Goal: Task Accomplishment & Management: Manage account settings

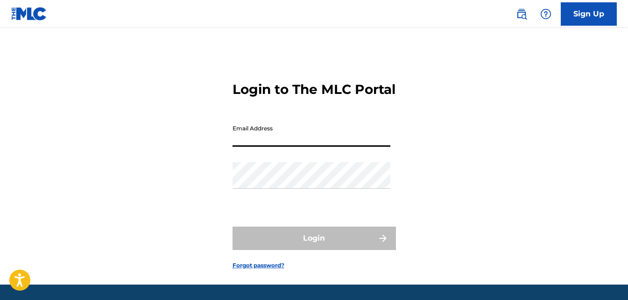
drag, startPoint x: 0, startPoint y: 0, endPoint x: 271, endPoint y: 158, distance: 313.2
click at [271, 146] on input "Email Address" at bounding box center [311, 133] width 158 height 27
type input "[EMAIL_ADDRESS][DOMAIN_NAME]"
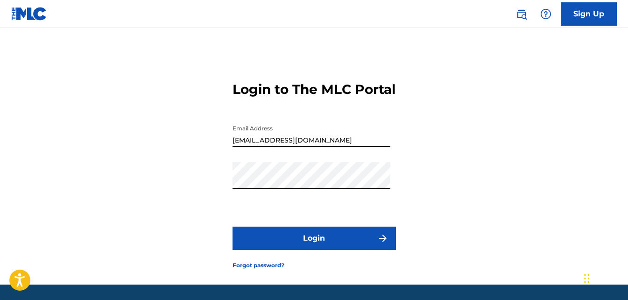
click at [300, 250] on button "Login" at bounding box center [313, 237] width 163 height 23
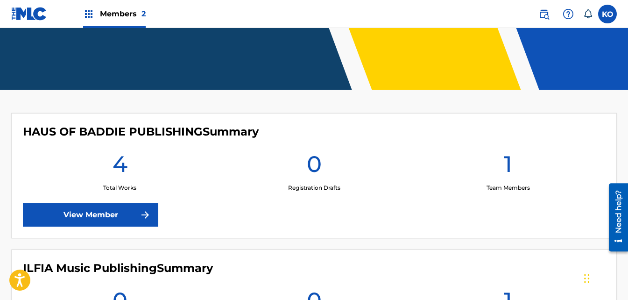
scroll to position [183, 0]
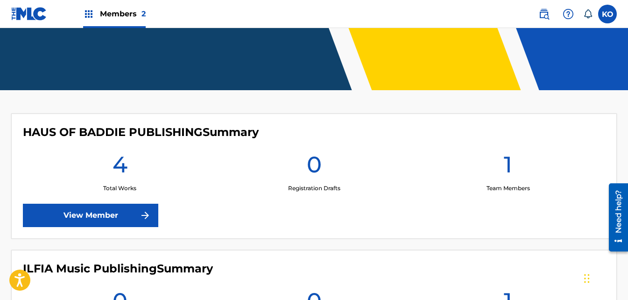
click at [115, 209] on link "View Member" at bounding box center [90, 214] width 135 height 23
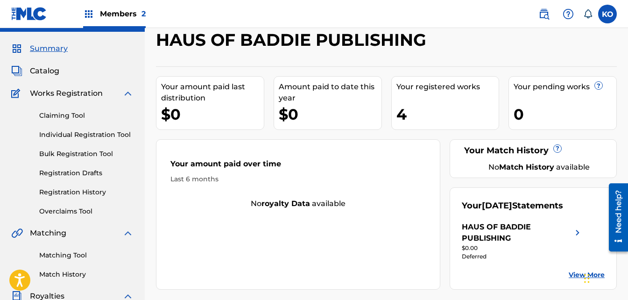
scroll to position [22, 0]
click at [40, 72] on span "Catalog" at bounding box center [44, 70] width 29 height 11
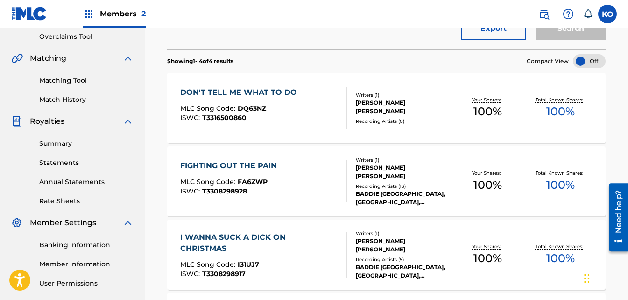
scroll to position [197, 0]
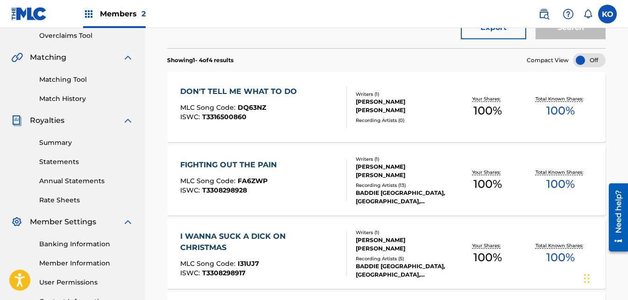
click at [373, 97] on div "Writers ( 1 )" at bounding box center [403, 94] width 95 height 7
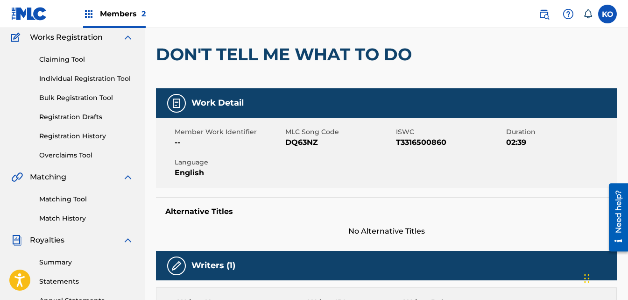
scroll to position [77, 0]
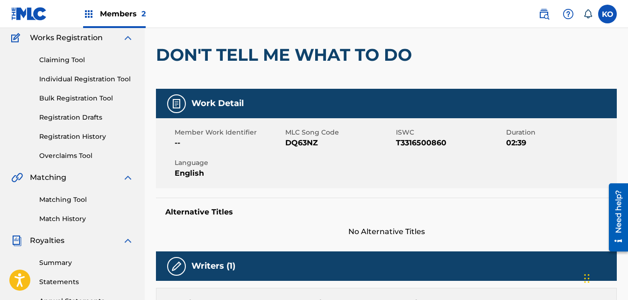
click at [70, 137] on link "Registration History" at bounding box center [86, 137] width 94 height 10
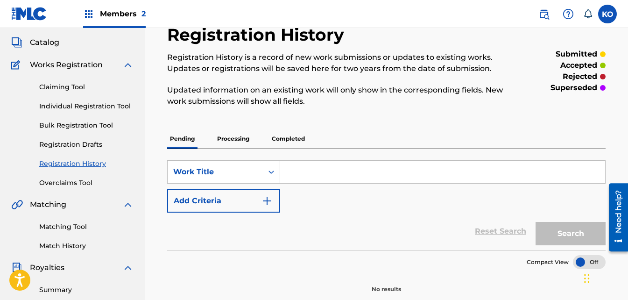
scroll to position [51, 0]
click at [242, 140] on p "Processing" at bounding box center [233, 138] width 38 height 20
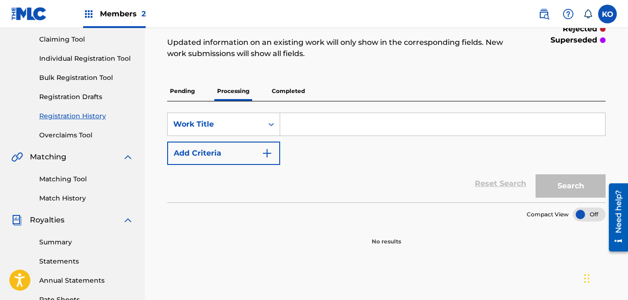
scroll to position [98, 0]
click at [283, 87] on p "Completed" at bounding box center [288, 92] width 39 height 20
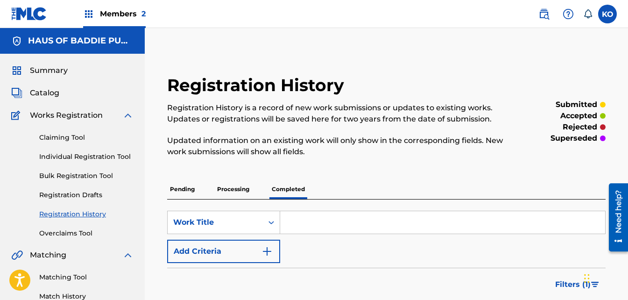
click at [47, 92] on span "Catalog" at bounding box center [44, 92] width 29 height 11
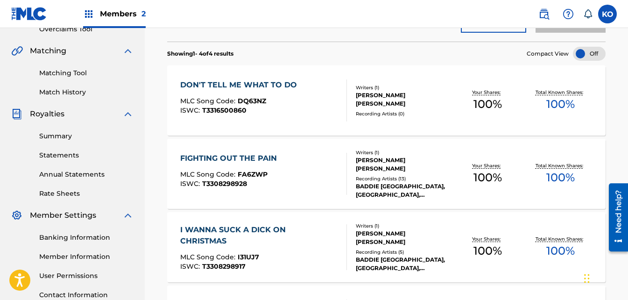
scroll to position [164, 0]
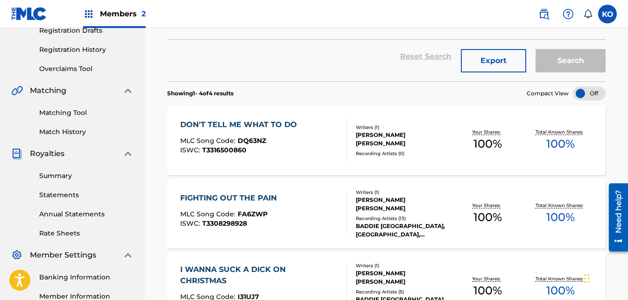
click at [262, 127] on div "DON'T TELL ME WHAT TO DO" at bounding box center [240, 124] width 121 height 11
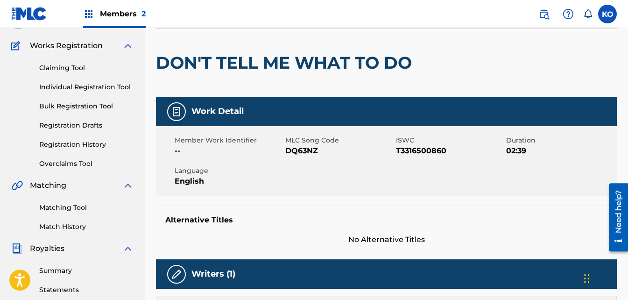
scroll to position [78, 0]
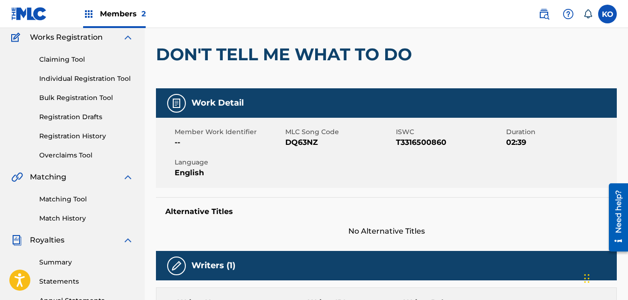
click at [74, 204] on div "Matching Tool Match History" at bounding box center [72, 202] width 122 height 41
click at [69, 202] on link "Matching Tool" at bounding box center [86, 199] width 94 height 10
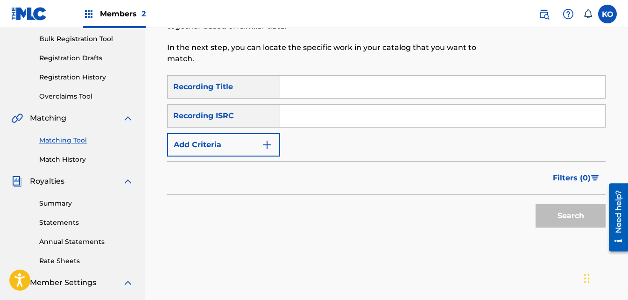
scroll to position [136, 0]
click at [305, 79] on input "Search Form" at bounding box center [442, 87] width 325 height 22
click at [250, 133] on button "Add Criteria" at bounding box center [223, 144] width 113 height 23
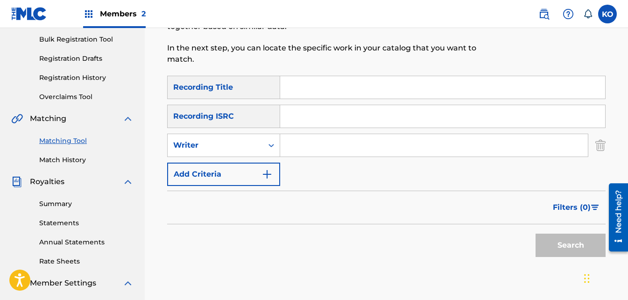
click at [307, 134] on input "Search Form" at bounding box center [433, 145] width 307 height 22
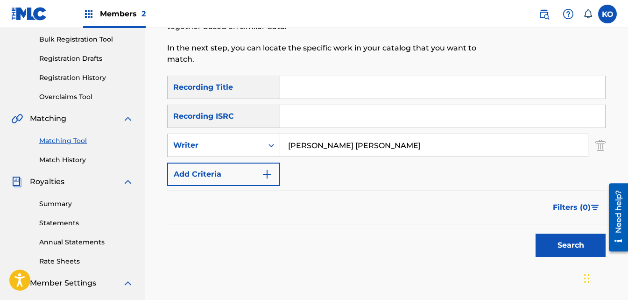
type input "[PERSON_NAME] [PERSON_NAME]"
click at [570, 252] on div "SearchWithCriteria543f636b-0614-494e-b786-eb7c88b3ddf9 Recording Title SearchWi…" at bounding box center [386, 171] width 438 height 191
click at [543, 233] on button "Search" at bounding box center [570, 244] width 70 height 23
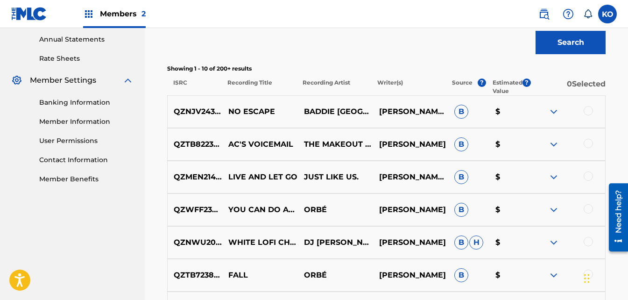
scroll to position [339, 0]
click at [552, 105] on img at bounding box center [553, 110] width 11 height 11
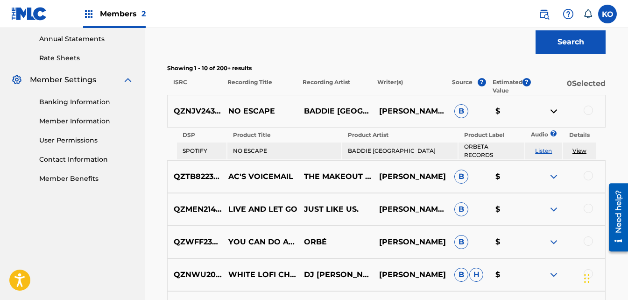
drag, startPoint x: 552, startPoint y: 98, endPoint x: 546, endPoint y: 75, distance: 24.4
click at [546, 78] on p "0 Selected" at bounding box center [567, 86] width 75 height 17
click at [556, 105] on img at bounding box center [553, 110] width 11 height 11
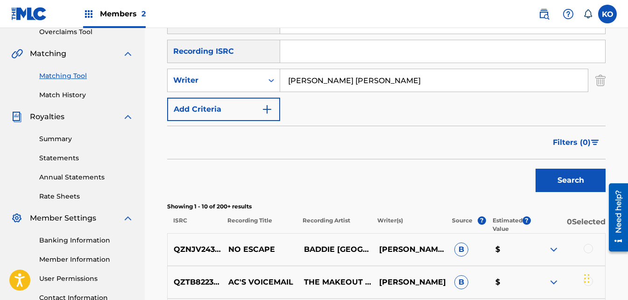
scroll to position [200, 0]
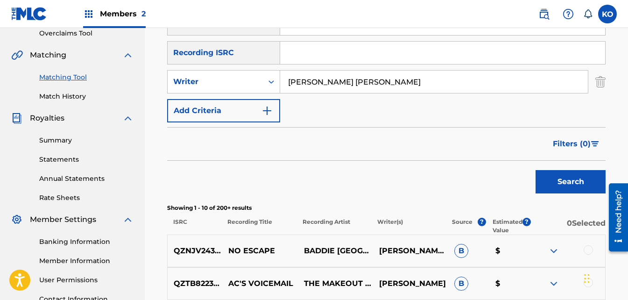
click at [58, 34] on link "Overclaims Tool" at bounding box center [86, 33] width 94 height 10
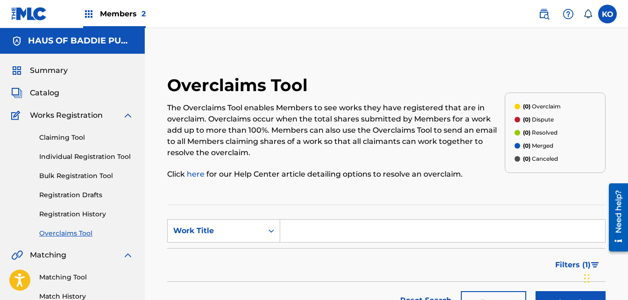
click at [48, 87] on span "Catalog" at bounding box center [44, 92] width 29 height 11
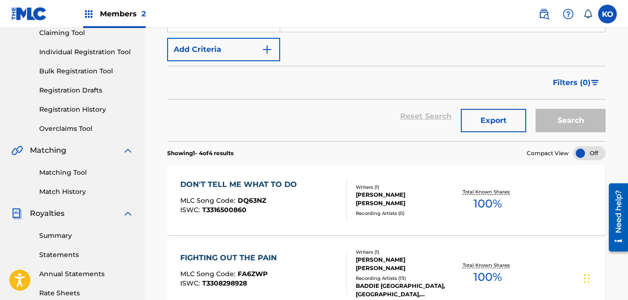
scroll to position [105, 0]
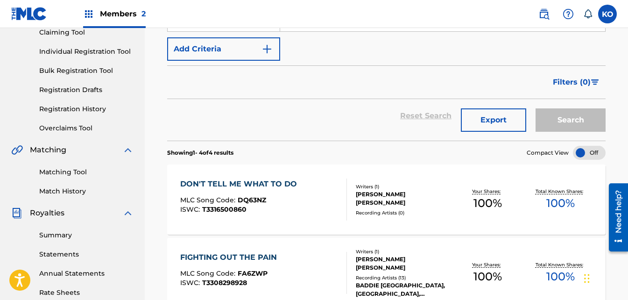
click at [281, 184] on div "DON'T TELL ME WHAT TO DO" at bounding box center [240, 183] width 121 height 11
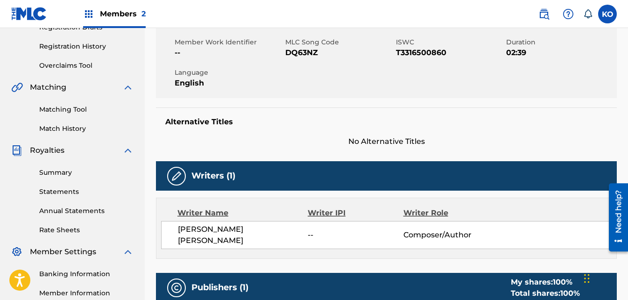
scroll to position [204, 0]
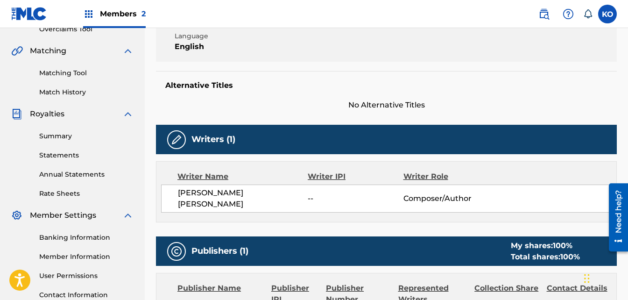
click at [72, 70] on link "Matching Tool" at bounding box center [86, 73] width 94 height 10
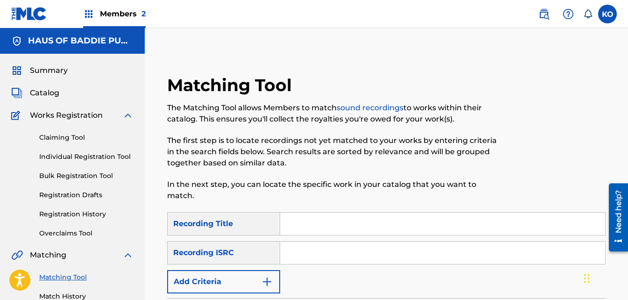
click at [306, 250] on input "Search Form" at bounding box center [442, 252] width 325 height 22
paste input "GX3HH2590374"
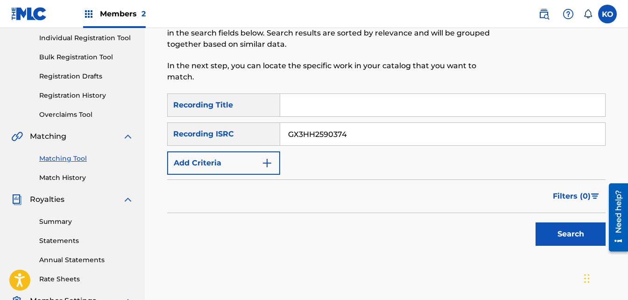
type input "GX3HH2590374"
click at [559, 222] on button "Search" at bounding box center [570, 233] width 70 height 23
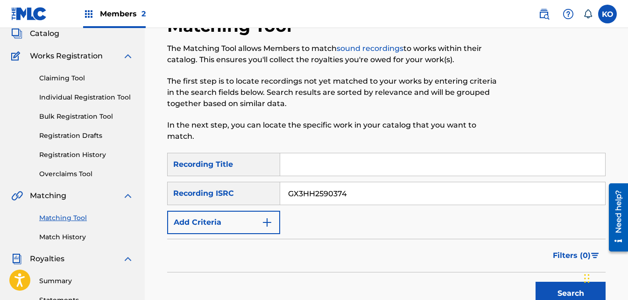
scroll to position [55, 0]
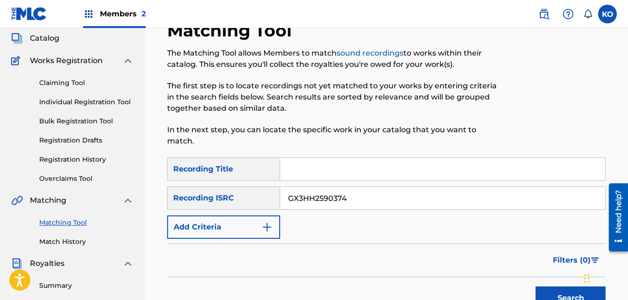
click at [79, 179] on link "Overclaims Tool" at bounding box center [86, 179] width 94 height 10
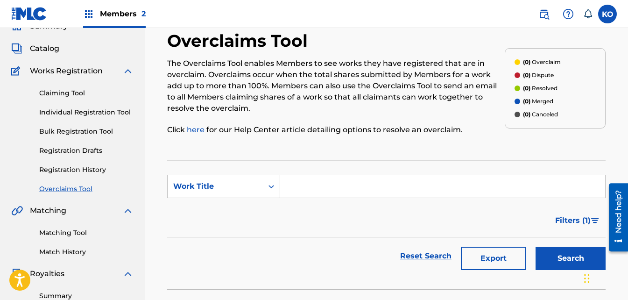
scroll to position [44, 0]
click at [285, 184] on input "Search Form" at bounding box center [442, 186] width 325 height 22
type input "don't tell me what to do"
click at [558, 263] on button "Search" at bounding box center [570, 258] width 70 height 23
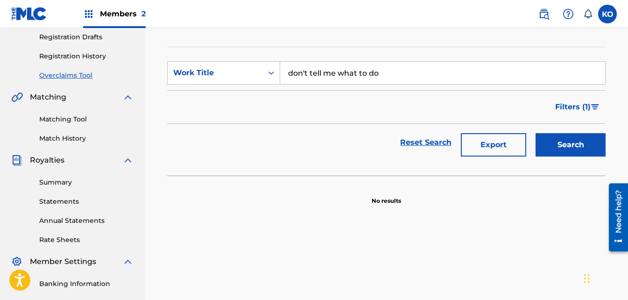
scroll to position [157, 0]
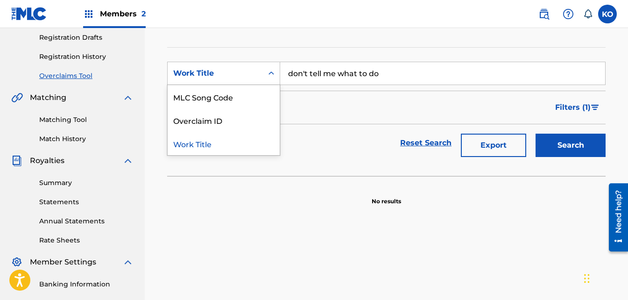
click at [240, 84] on div "Work Title" at bounding box center [223, 73] width 113 height 23
click at [230, 97] on div "MLC Song Code" at bounding box center [223, 96] width 112 height 23
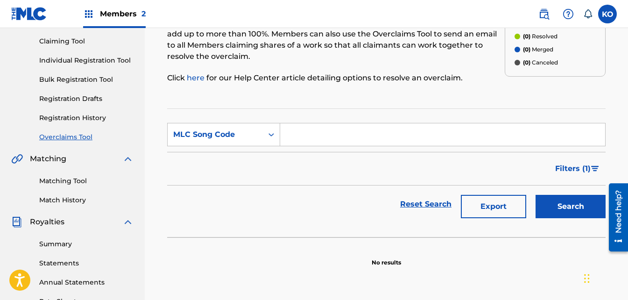
scroll to position [0, 0]
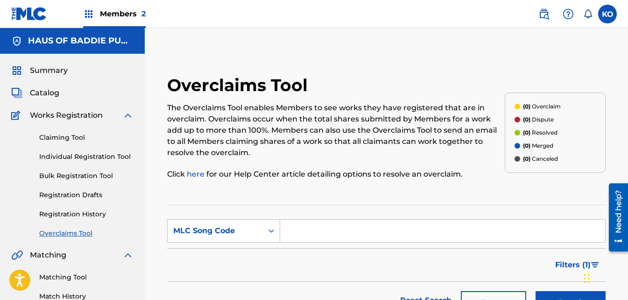
click at [63, 90] on div "Catalog" at bounding box center [72, 92] width 122 height 11
click at [56, 90] on span "Catalog" at bounding box center [44, 92] width 29 height 11
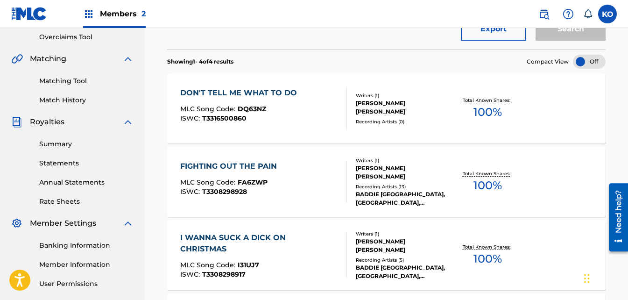
scroll to position [216, 0]
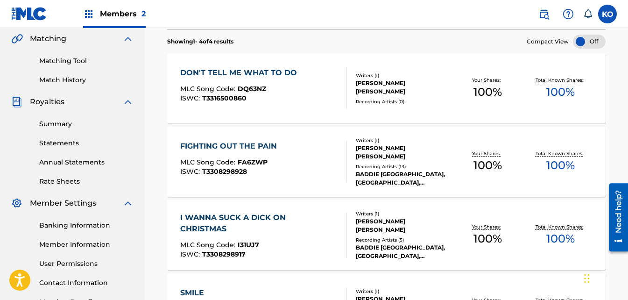
click at [243, 88] on span "DQ63NZ" at bounding box center [251, 88] width 28 height 8
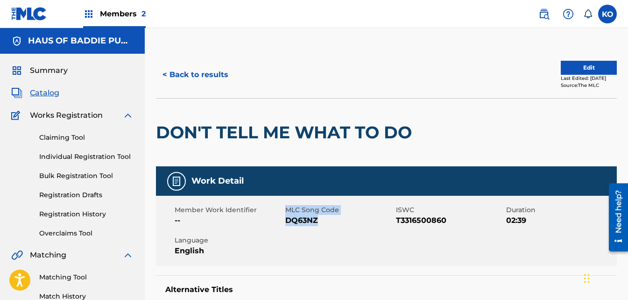
drag, startPoint x: 321, startPoint y: 217, endPoint x: 281, endPoint y: 220, distance: 40.7
click at [281, 220] on div "Member Work Identifier -- MLC Song Code DQ63NZ ISWC T3316500860 Duration 02:39 …" at bounding box center [386, 230] width 460 height 70
drag, startPoint x: 281, startPoint y: 220, endPoint x: 341, endPoint y: 220, distance: 59.7
click at [341, 220] on span "DQ63NZ" at bounding box center [339, 220] width 108 height 11
drag, startPoint x: 322, startPoint y: 221, endPoint x: 284, endPoint y: 224, distance: 37.9
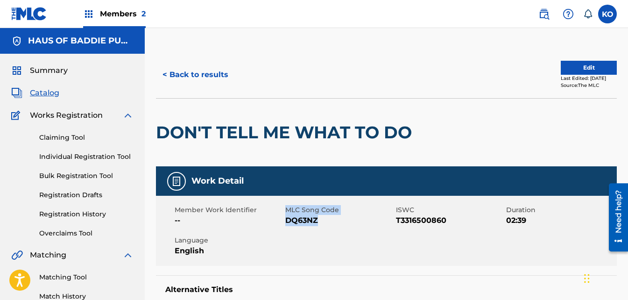
click at [284, 224] on div "Member Work Identifier -- MLC Song Code DQ63NZ ISWC T3316500860 Duration 02:39 …" at bounding box center [386, 230] width 460 height 70
drag, startPoint x: 284, startPoint y: 224, endPoint x: 316, endPoint y: 226, distance: 31.8
click at [316, 226] on div "Member Work Identifier -- MLC Song Code DQ63NZ ISWC T3316500860 Duration 02:39 …" at bounding box center [386, 230] width 460 height 70
drag, startPoint x: 324, startPoint y: 217, endPoint x: 286, endPoint y: 222, distance: 38.1
click at [286, 222] on span "DQ63NZ" at bounding box center [339, 220] width 108 height 11
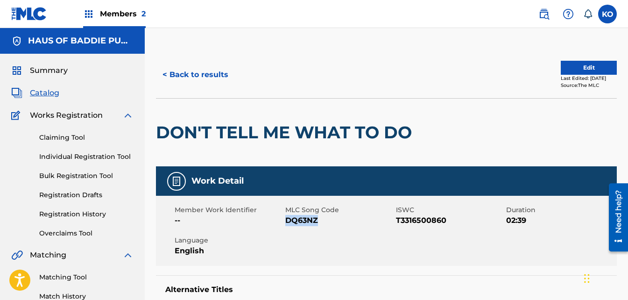
copy span "DQ63NZ"
click at [69, 231] on link "Overclaims Tool" at bounding box center [86, 233] width 94 height 10
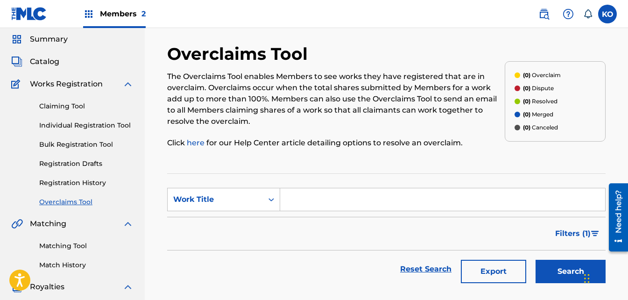
scroll to position [32, 0]
click at [238, 200] on div "Work Title" at bounding box center [215, 198] width 84 height 11
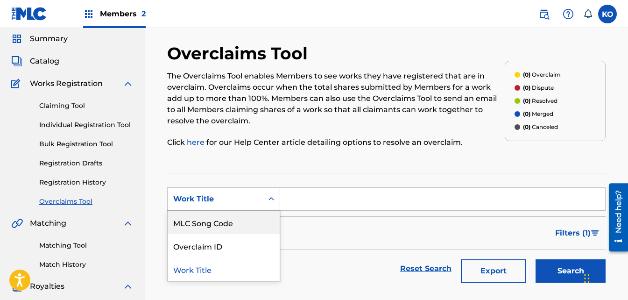
click at [206, 230] on div "MLC Song Code" at bounding box center [223, 221] width 112 height 23
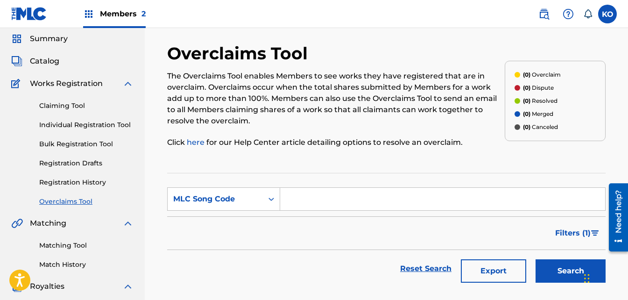
click at [304, 200] on input "Search Form" at bounding box center [442, 199] width 325 height 22
paste input "DQ63NZ"
type input "DQ63NZ"
click at [548, 278] on button "Search" at bounding box center [570, 270] width 70 height 23
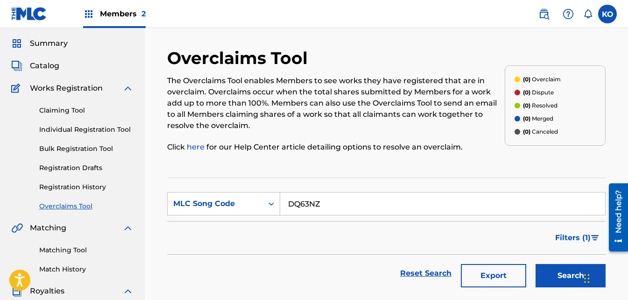
scroll to position [27, 0]
click at [68, 164] on link "Registration Drafts" at bounding box center [86, 168] width 94 height 10
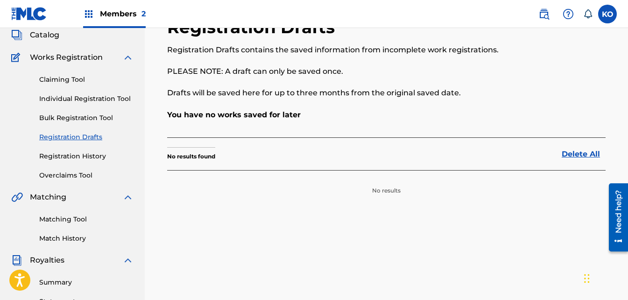
scroll to position [57, 0]
click at [56, 239] on link "Match History" at bounding box center [86, 239] width 94 height 10
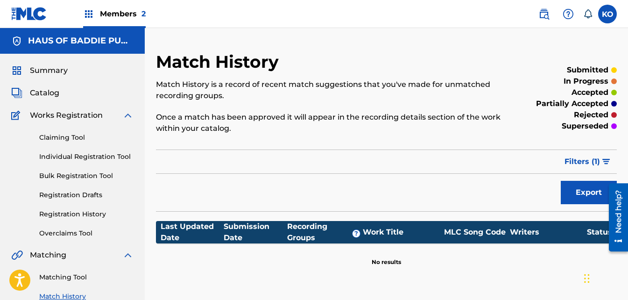
click at [46, 135] on link "Claiming Tool" at bounding box center [86, 138] width 94 height 10
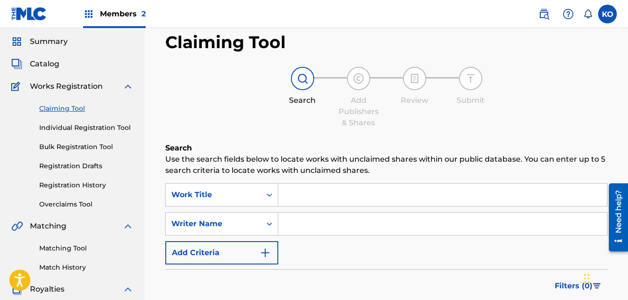
scroll to position [28, 0]
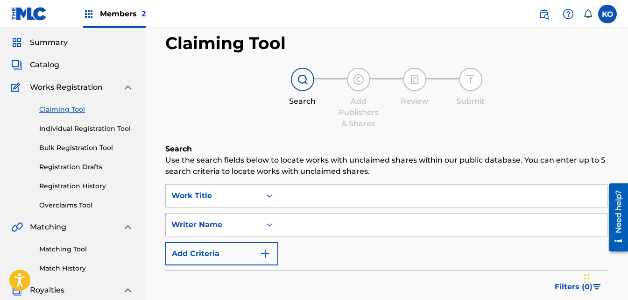
click at [35, 62] on span "Catalog" at bounding box center [44, 64] width 29 height 11
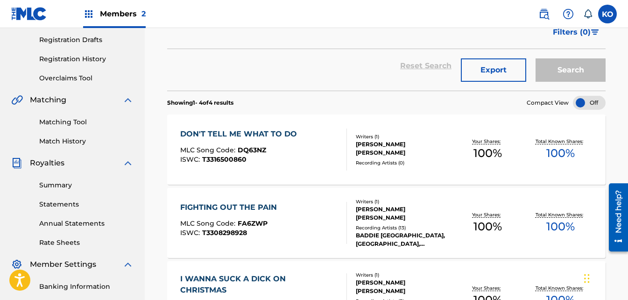
scroll to position [155, 0]
click at [360, 146] on div "[PERSON_NAME] [PERSON_NAME]" at bounding box center [403, 148] width 95 height 17
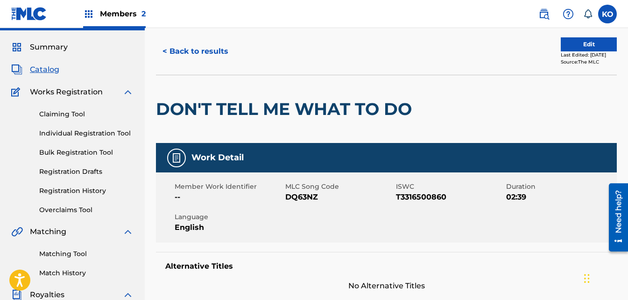
scroll to position [23, 0]
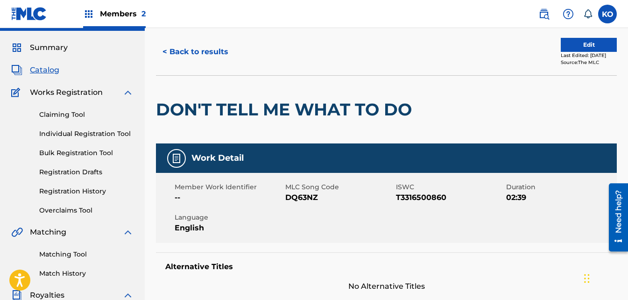
click at [576, 42] on button "Edit" at bounding box center [588, 45] width 56 height 14
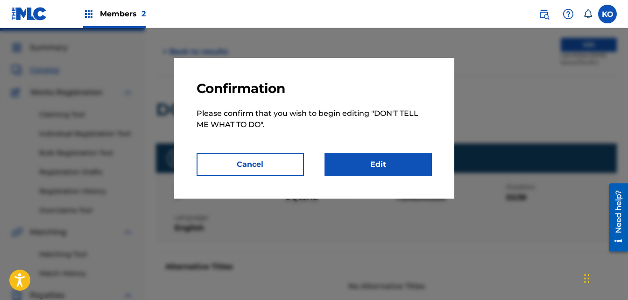
click at [356, 162] on link "Edit" at bounding box center [377, 164] width 107 height 23
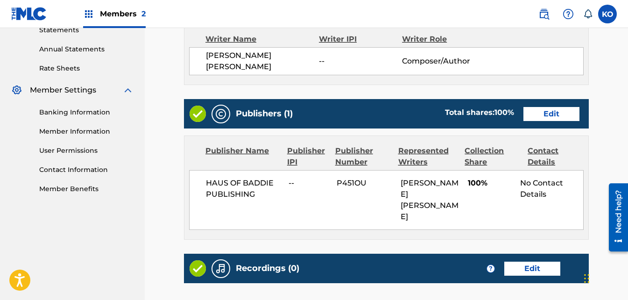
scroll to position [420, 0]
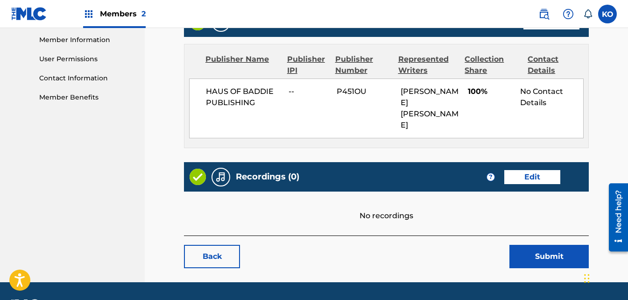
click at [526, 170] on link "Edit" at bounding box center [532, 177] width 56 height 14
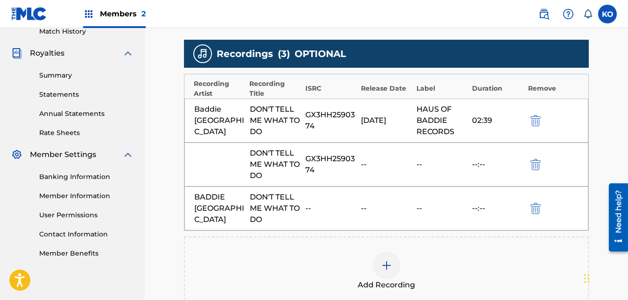
scroll to position [265, 0]
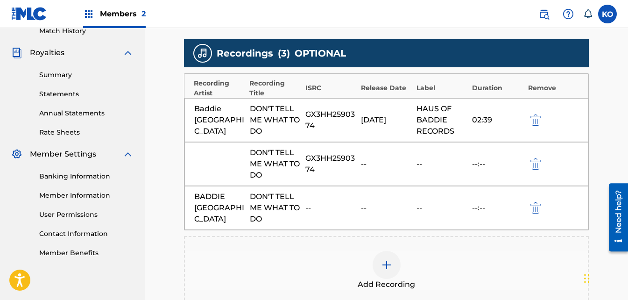
click at [247, 116] on div "Baddie Roma DON'T TELL ME WHAT TO DO GX3HH2590374 [DATE] HAUS OF BADDIE RECORDS…" at bounding box center [386, 120] width 404 height 44
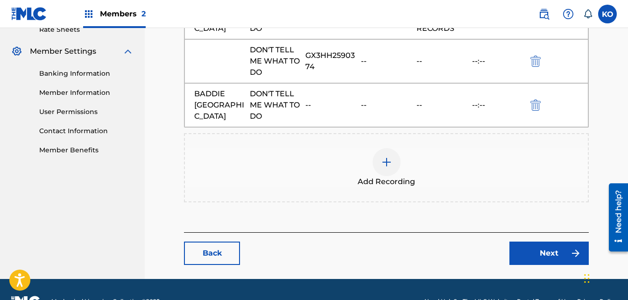
scroll to position [372, 0]
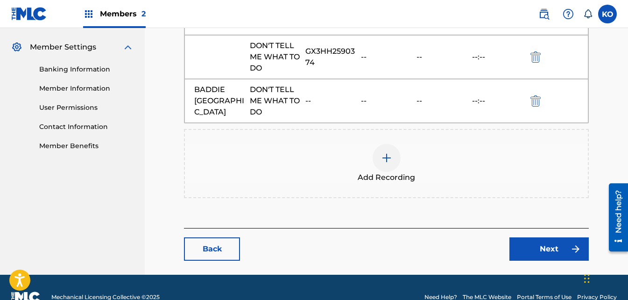
click at [553, 253] on link "Next" at bounding box center [548, 248] width 79 height 23
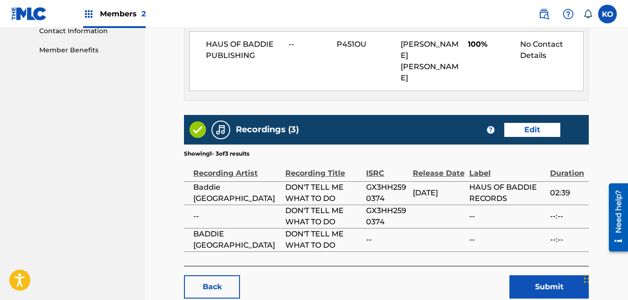
scroll to position [466, 0]
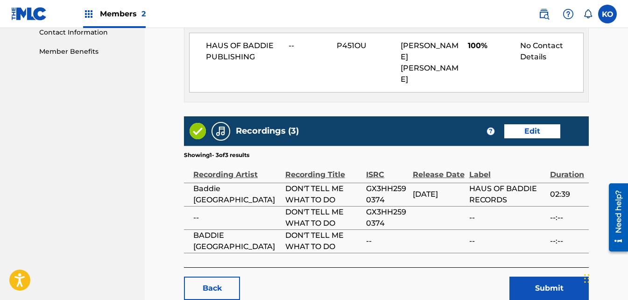
click at [536, 276] on button "Submit" at bounding box center [548, 287] width 79 height 23
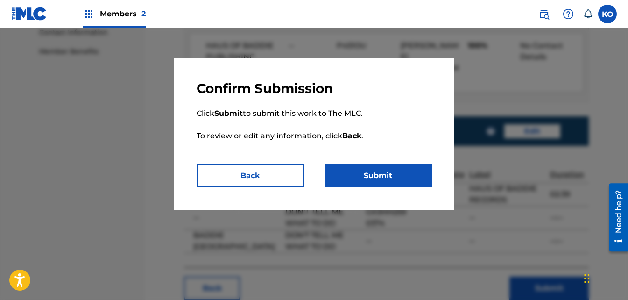
click at [357, 170] on button "Submit" at bounding box center [377, 175] width 107 height 23
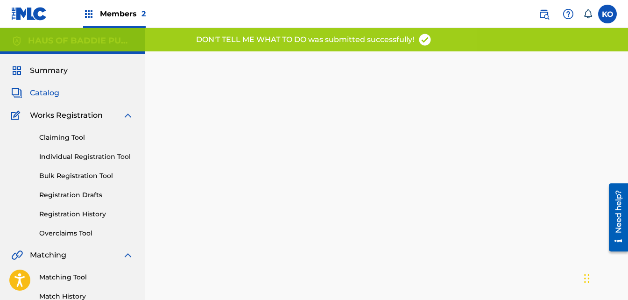
click at [76, 216] on link "Registration History" at bounding box center [86, 214] width 94 height 10
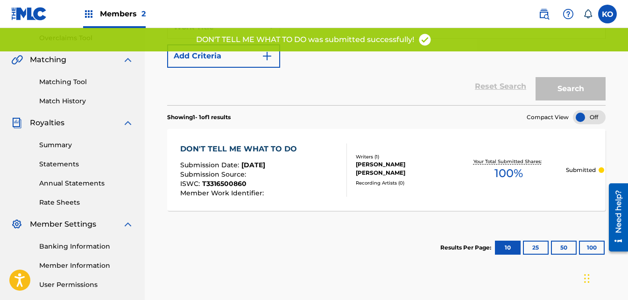
scroll to position [196, 0]
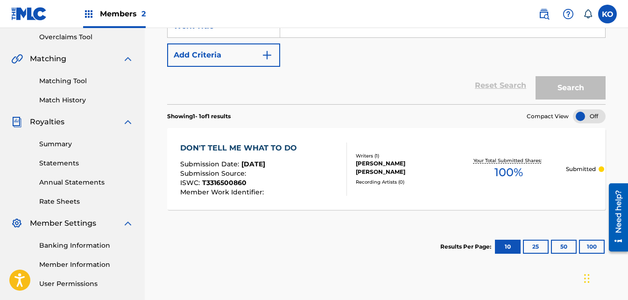
click at [407, 173] on div "Writers ( 1 ) [PERSON_NAME] [PERSON_NAME] Recording Artists ( 0 )" at bounding box center [399, 168] width 104 height 33
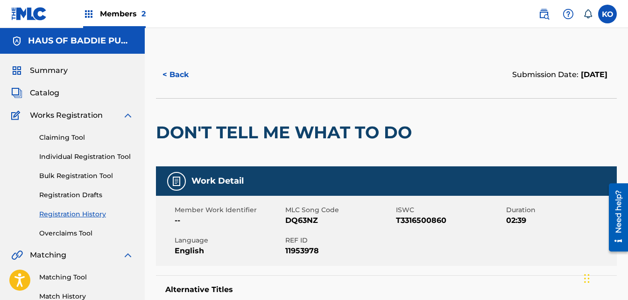
click at [40, 90] on span "Catalog" at bounding box center [44, 92] width 29 height 11
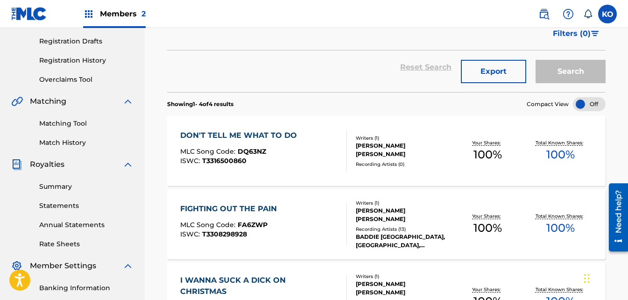
scroll to position [154, 0]
click at [249, 155] on div "MLC Song Code : DQ63NZ" at bounding box center [240, 151] width 121 height 9
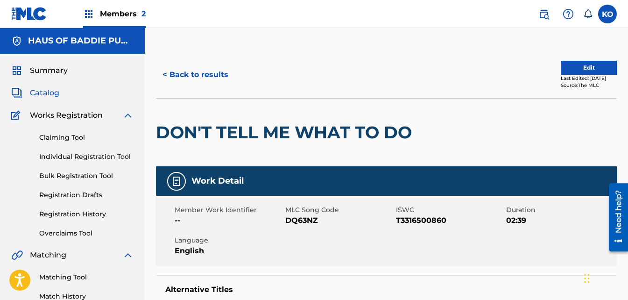
click at [574, 67] on button "Edit" at bounding box center [588, 68] width 56 height 14
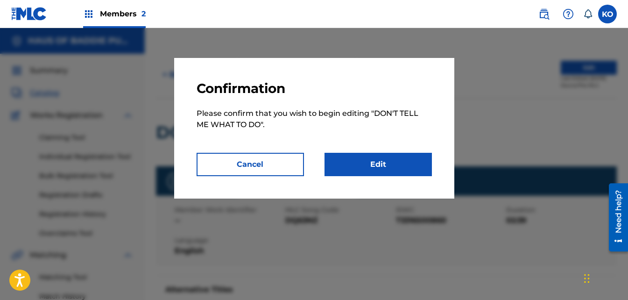
click at [361, 163] on link "Edit" at bounding box center [377, 164] width 107 height 23
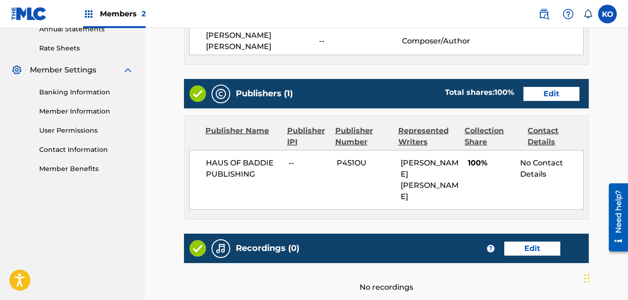
scroll to position [352, 0]
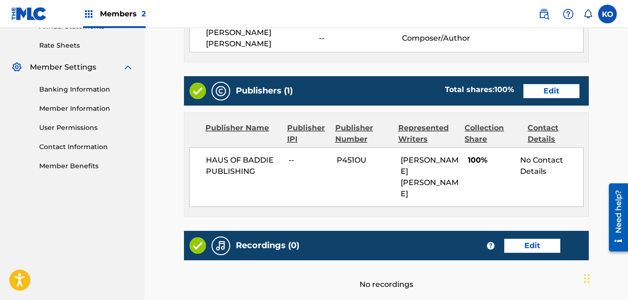
click at [549, 84] on link "Edit" at bounding box center [551, 91] width 56 height 14
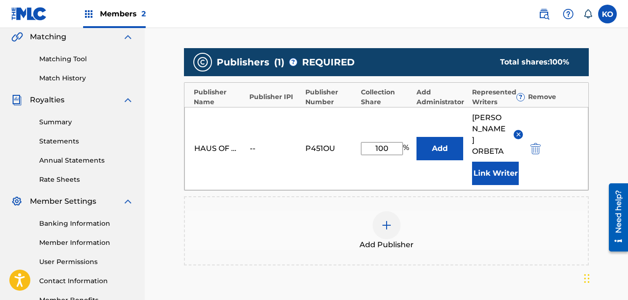
scroll to position [218, 0]
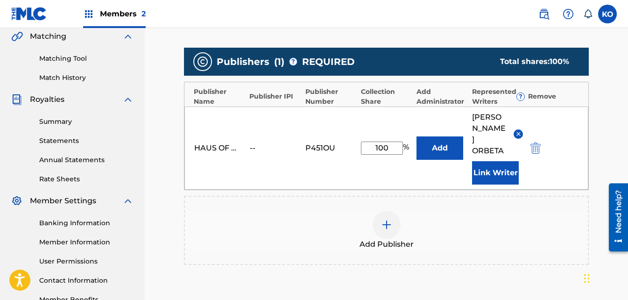
click at [390, 142] on input "100" at bounding box center [382, 147] width 42 height 13
type input "1"
type input "50"
click at [442, 143] on button "Add" at bounding box center [439, 147] width 47 height 23
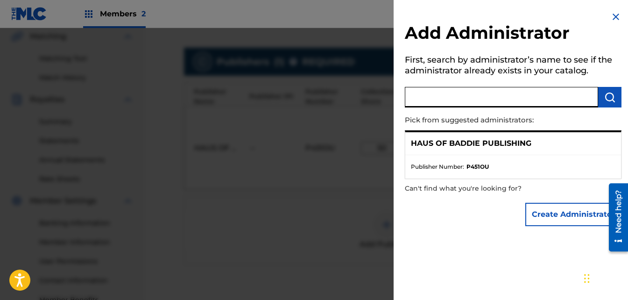
click at [463, 98] on input "text" at bounding box center [501, 97] width 193 height 21
type input "ILFIA MUSIC PUBLISHING"
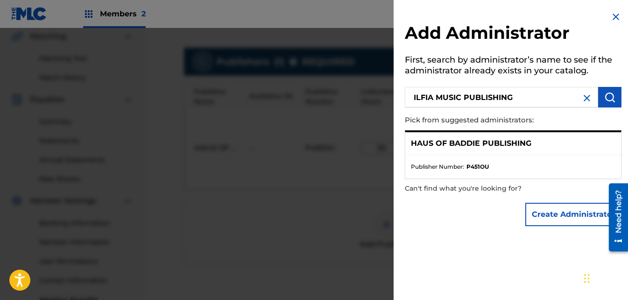
click at [615, 98] on button "submit" at bounding box center [609, 97] width 23 height 21
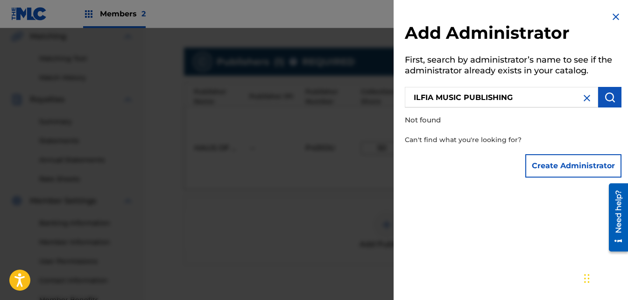
click at [585, 99] on img at bounding box center [586, 97] width 11 height 11
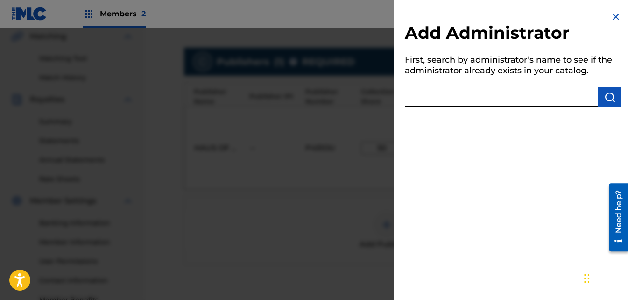
click at [541, 102] on input "text" at bounding box center [501, 97] width 193 height 21
type input "ilfia music publishing"
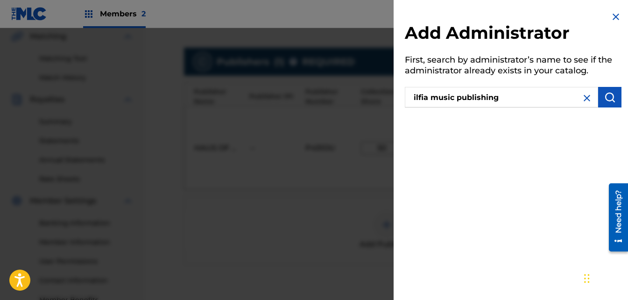
click at [600, 91] on button "submit" at bounding box center [609, 97] width 23 height 21
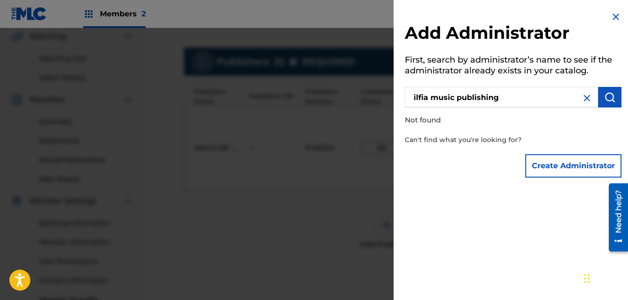
click at [583, 95] on img at bounding box center [586, 97] width 11 height 11
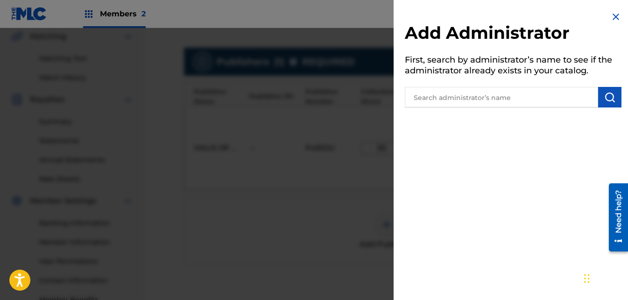
click at [525, 98] on input "text" at bounding box center [501, 97] width 193 height 21
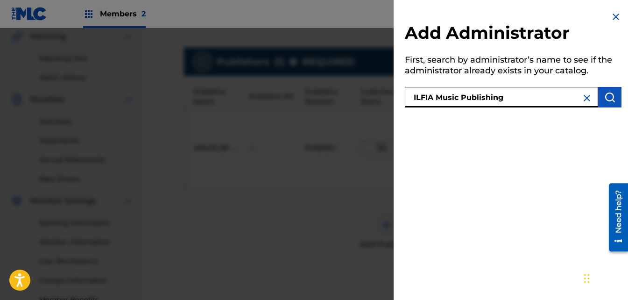
type input "ILFIA Music Publishing"
click at [614, 19] on img at bounding box center [615, 16] width 11 height 11
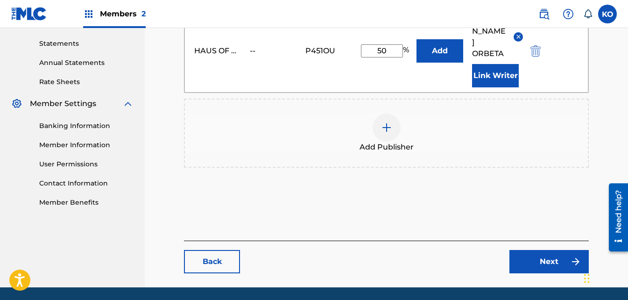
scroll to position [291, 0]
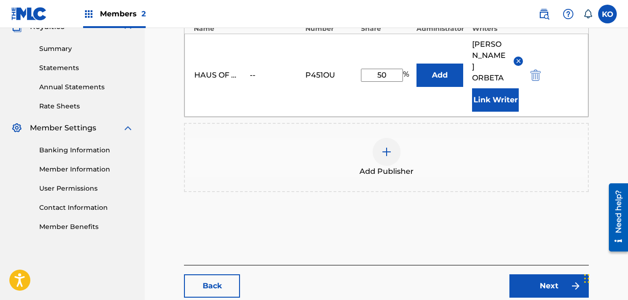
drag, startPoint x: 530, startPoint y: 269, endPoint x: 470, endPoint y: 207, distance: 86.4
drag, startPoint x: 470, startPoint y: 207, endPoint x: 479, endPoint y: 235, distance: 28.8
click at [479, 235] on div "Add Publishers & Shares Enter your publisher(s)/administrator(s). DON'T TELL ME…" at bounding box center [386, 78] width 405 height 373
click at [550, 276] on link "Next" at bounding box center [548, 285] width 79 height 23
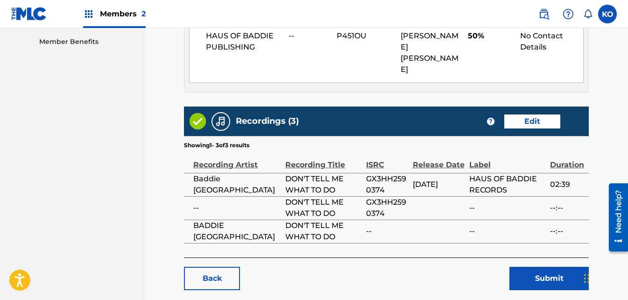
scroll to position [478, 0]
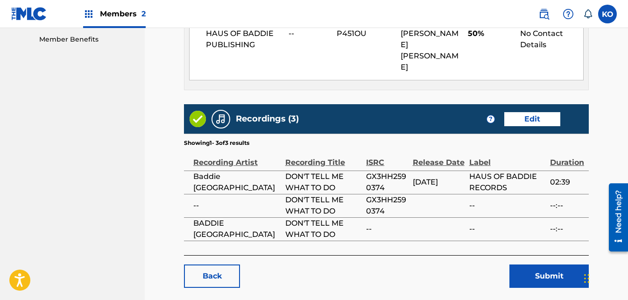
click at [524, 264] on button "Submit" at bounding box center [548, 275] width 79 height 23
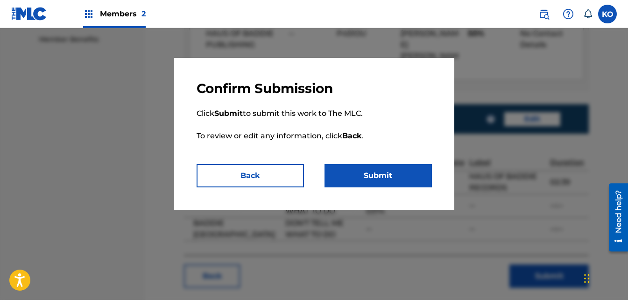
click at [362, 175] on button "Submit" at bounding box center [377, 175] width 107 height 23
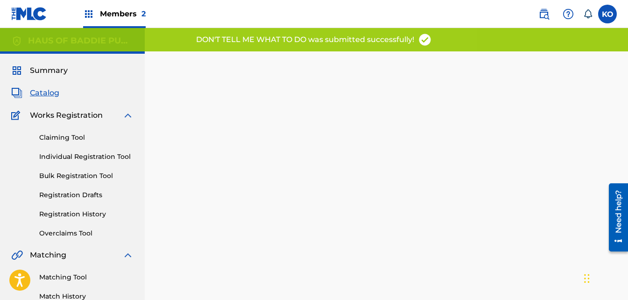
click at [122, 5] on div "Members 2" at bounding box center [114, 14] width 63 height 28
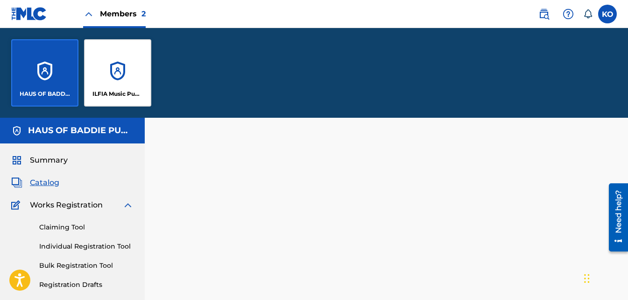
click at [107, 82] on div "ILFIA Music Publishing" at bounding box center [117, 72] width 67 height 67
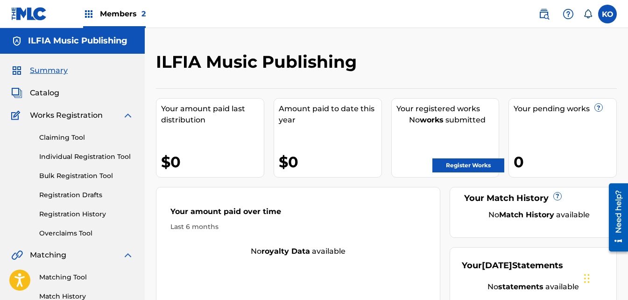
click at [66, 139] on link "Claiming Tool" at bounding box center [86, 138] width 94 height 10
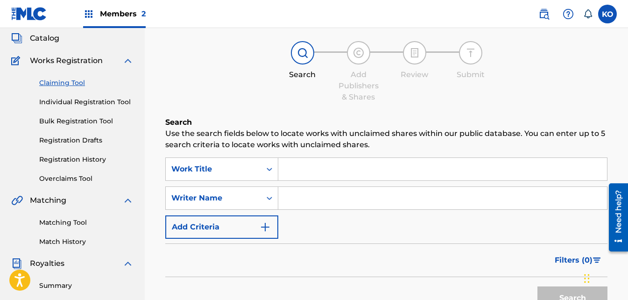
scroll to position [57, 0]
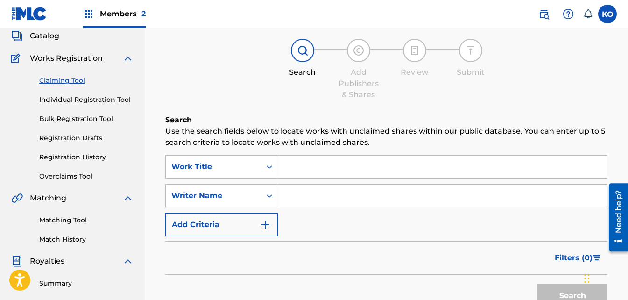
click at [313, 167] on input "Search Form" at bounding box center [442, 166] width 328 height 22
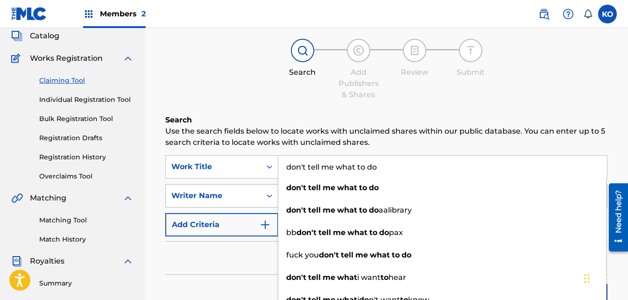
type input "don't tell me what to do"
click at [263, 192] on div "Search Form" at bounding box center [269, 195] width 17 height 17
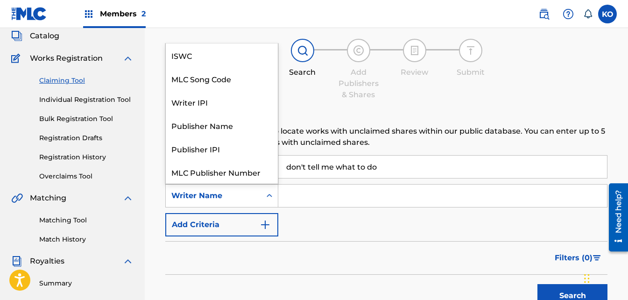
scroll to position [23, 0]
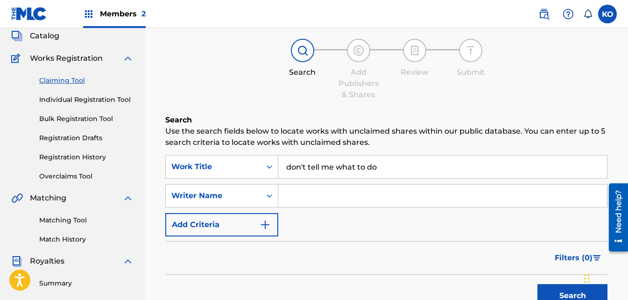
click at [317, 187] on input "Search Form" at bounding box center [442, 195] width 328 height 22
type input "[PERSON_NAME] [PERSON_NAME]"
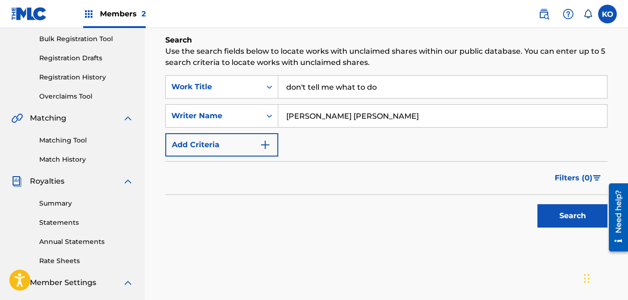
scroll to position [137, 0]
click at [577, 209] on button "Search" at bounding box center [572, 214] width 70 height 23
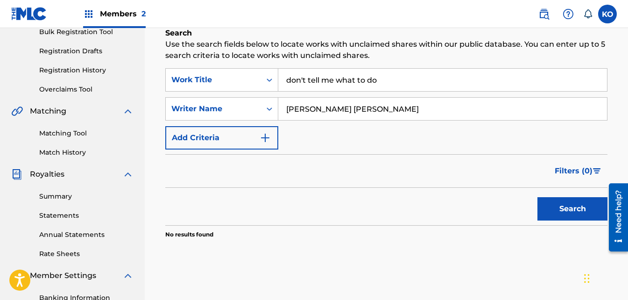
scroll to position [143, 0]
click at [565, 209] on button "Search" at bounding box center [572, 208] width 70 height 23
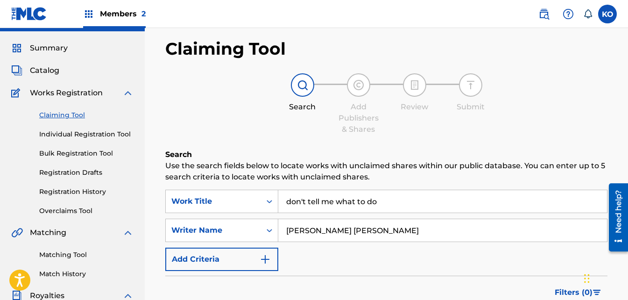
scroll to position [18, 0]
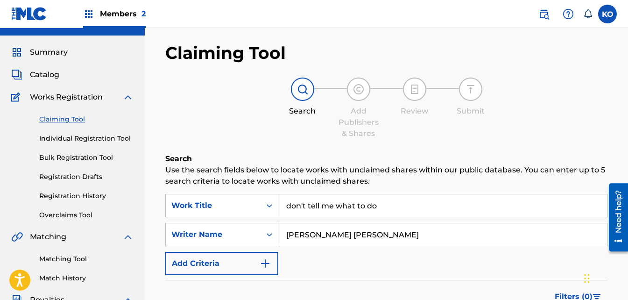
click at [42, 71] on span "Catalog" at bounding box center [44, 74] width 29 height 11
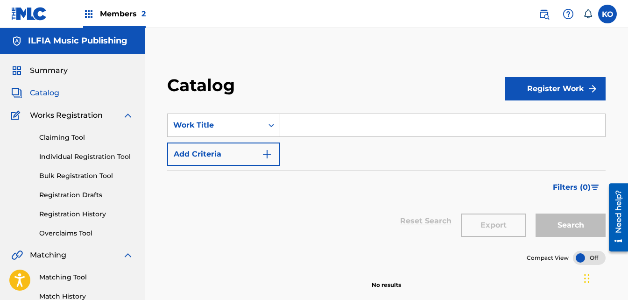
click at [65, 142] on link "Claiming Tool" at bounding box center [86, 138] width 94 height 10
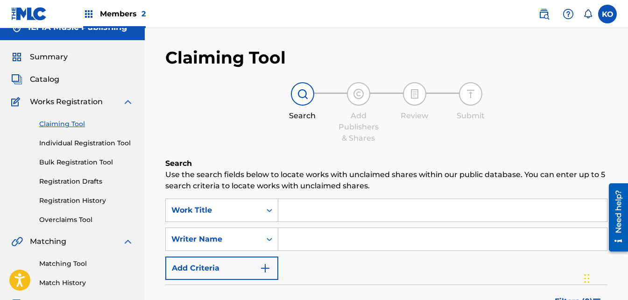
scroll to position [13, 0]
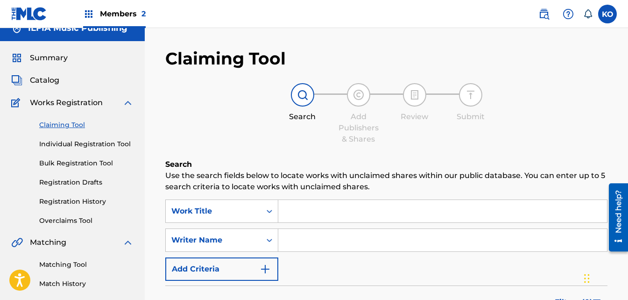
click at [90, 142] on link "Individual Registration Tool" at bounding box center [86, 144] width 94 height 10
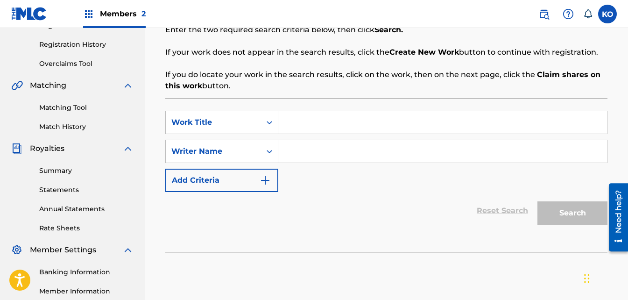
scroll to position [170, 0]
click at [332, 123] on input "Search Form" at bounding box center [442, 122] width 328 height 22
type input "Don't Tell Me What To Do"
click at [325, 155] on input "Search Form" at bounding box center [442, 151] width 328 height 22
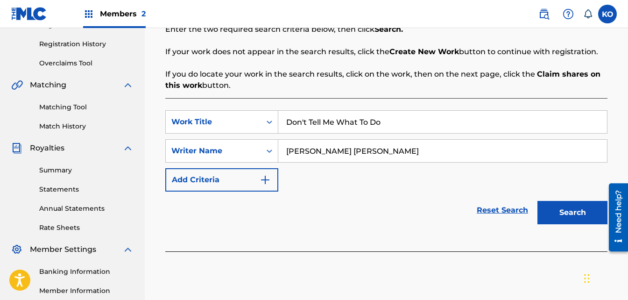
type input "[PERSON_NAME] [PERSON_NAME]"
click at [393, 219] on div "Reset Search Search" at bounding box center [386, 209] width 442 height 37
click at [230, 176] on button "Add Criteria" at bounding box center [221, 179] width 113 height 23
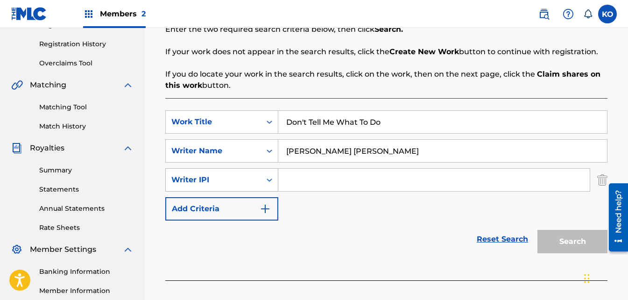
click at [237, 179] on div "Writer IPI" at bounding box center [213, 179] width 84 height 11
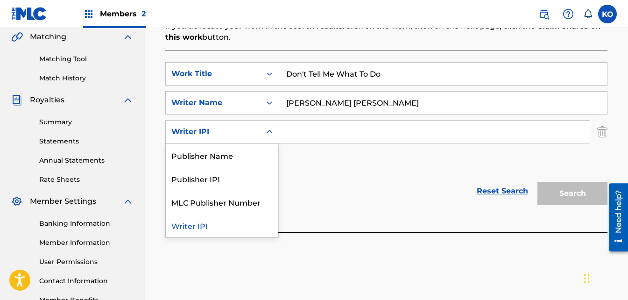
scroll to position [218, 0]
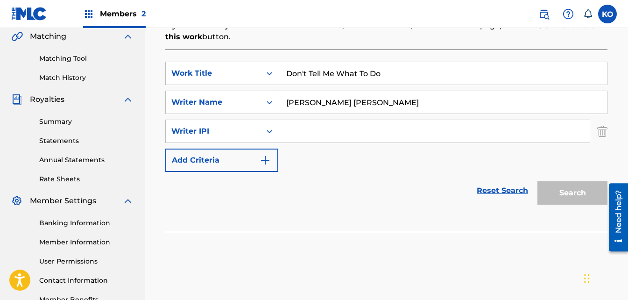
click at [600, 134] on img "Search Form" at bounding box center [602, 130] width 10 height 23
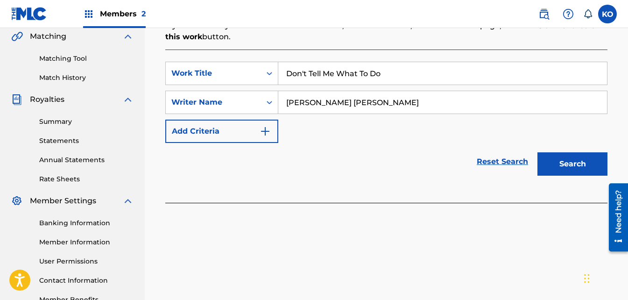
click at [560, 164] on button "Search" at bounding box center [572, 163] width 70 height 23
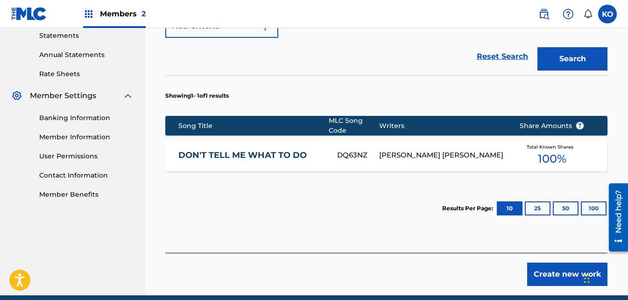
scroll to position [327, 0]
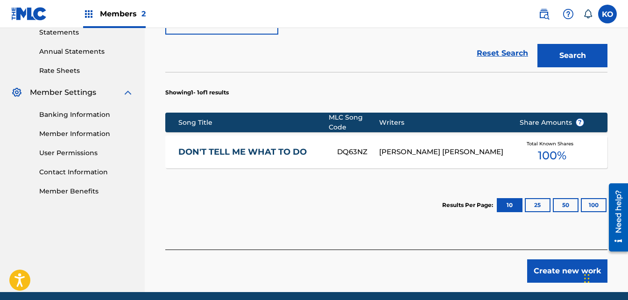
click at [284, 145] on div "DON'T TELL ME WHAT TO DO DQ63NZ [PERSON_NAME] [PERSON_NAME] Total Known Shares …" at bounding box center [386, 151] width 442 height 33
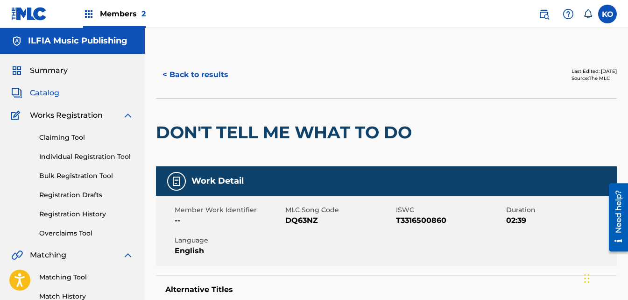
click at [197, 74] on button "< Back to results" at bounding box center [195, 74] width 79 height 23
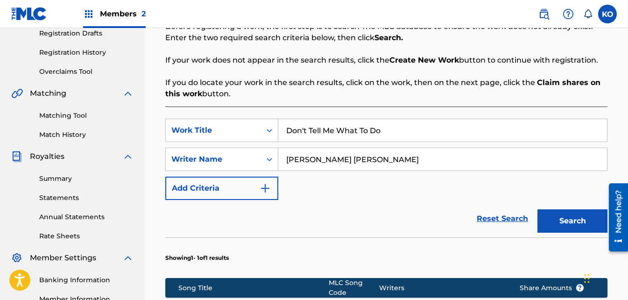
scroll to position [161, 0]
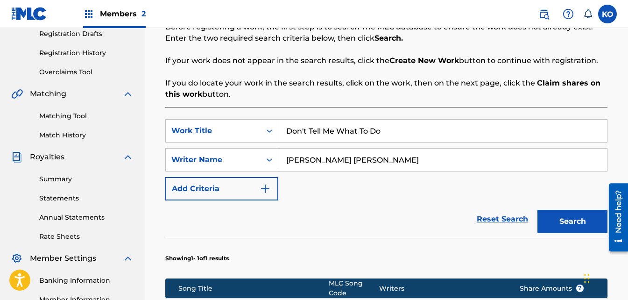
click at [106, 21] on div "Members 2" at bounding box center [114, 14] width 63 height 28
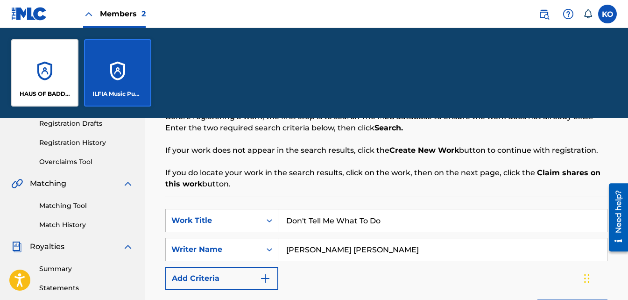
scroll to position [251, 0]
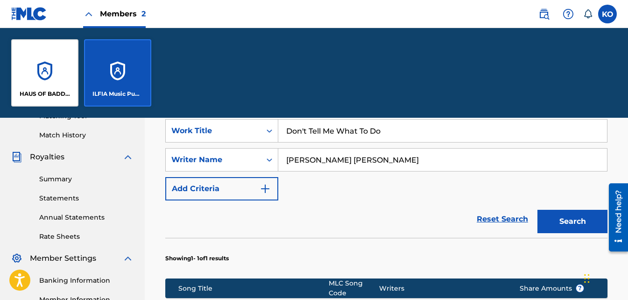
click at [35, 81] on div "HAUS OF BADDIE PUBLISHING" at bounding box center [44, 72] width 67 height 67
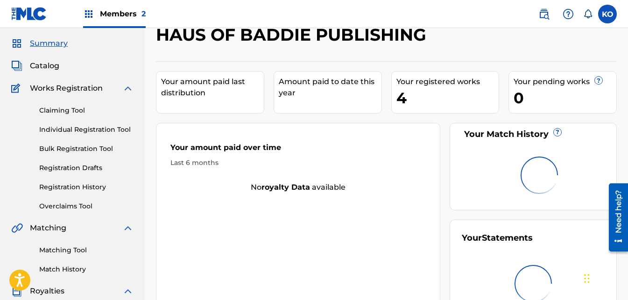
scroll to position [28, 0]
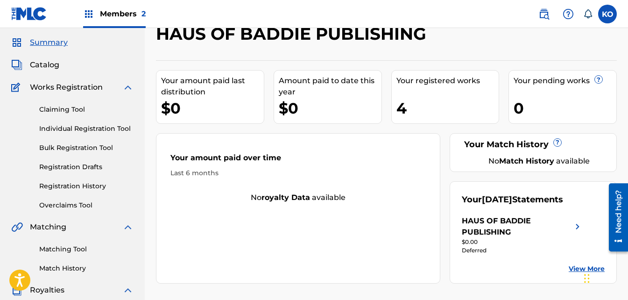
click at [52, 60] on span "Catalog" at bounding box center [44, 64] width 29 height 11
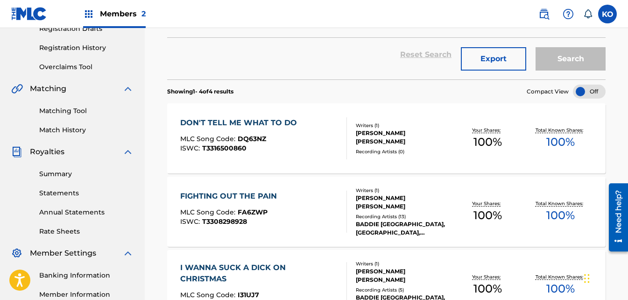
scroll to position [167, 0]
click at [263, 126] on div "DON'T TELL ME WHAT TO DO" at bounding box center [240, 122] width 121 height 11
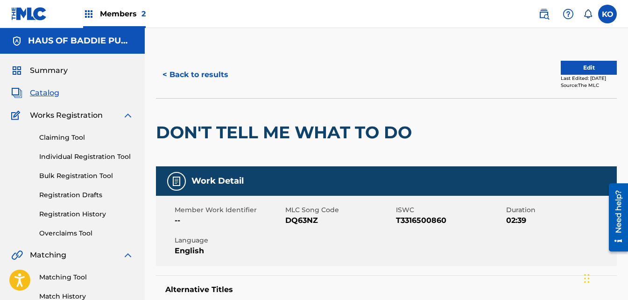
click at [568, 63] on button "Edit" at bounding box center [588, 68] width 56 height 14
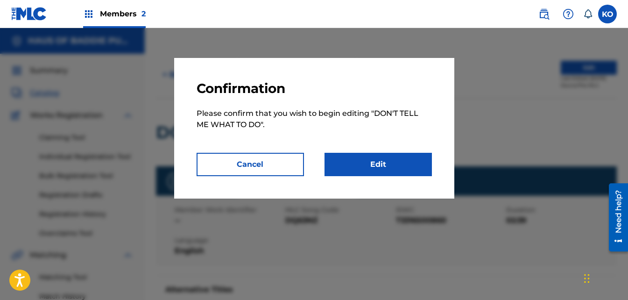
click at [340, 171] on link "Edit" at bounding box center [377, 164] width 107 height 23
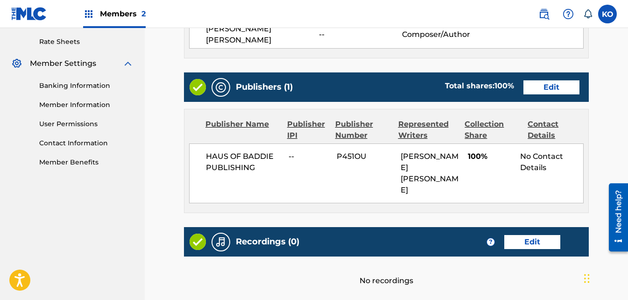
scroll to position [356, 0]
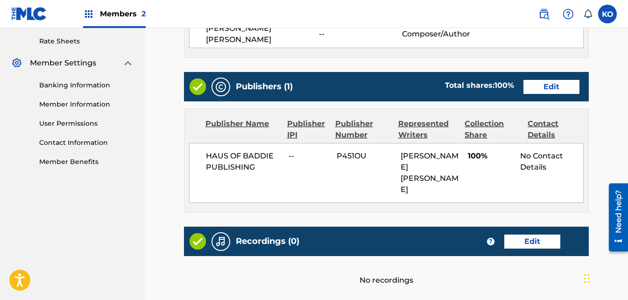
click at [544, 81] on link "Edit" at bounding box center [551, 87] width 56 height 14
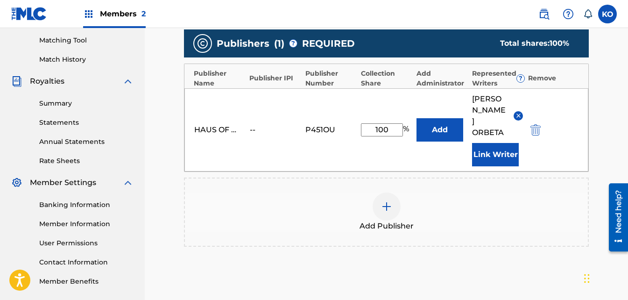
scroll to position [253, 0]
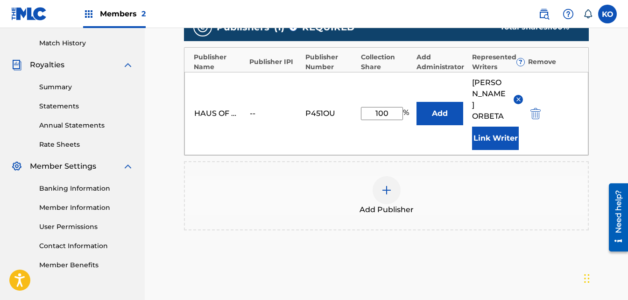
click at [388, 111] on input "100" at bounding box center [382, 113] width 42 height 13
type input "1"
type input "50"
click at [435, 105] on button "Add" at bounding box center [439, 113] width 47 height 23
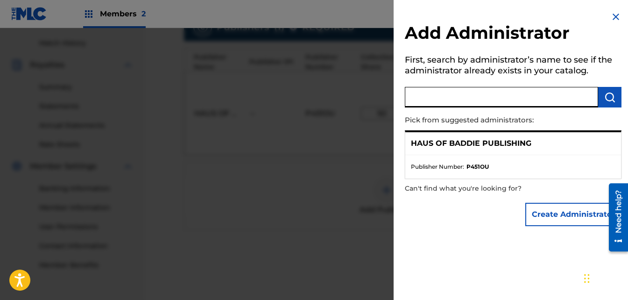
click at [449, 100] on input "text" at bounding box center [501, 97] width 193 height 21
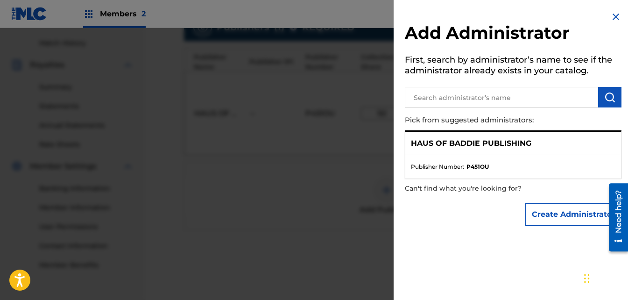
click at [611, 14] on img at bounding box center [615, 16] width 11 height 11
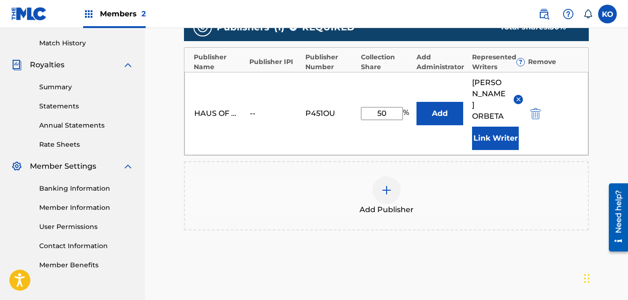
click at [383, 186] on div at bounding box center [386, 190] width 28 height 28
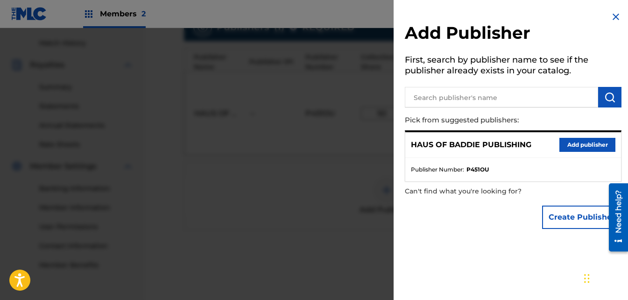
click at [612, 15] on img at bounding box center [615, 16] width 11 height 11
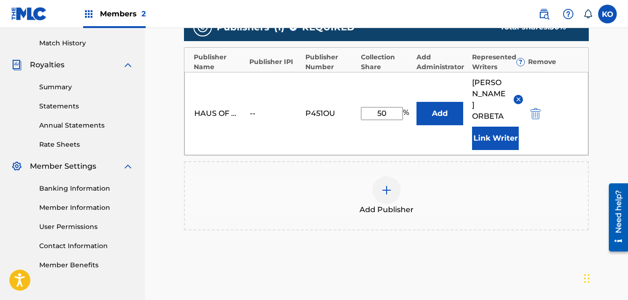
click at [436, 108] on button "Add" at bounding box center [439, 113] width 47 height 23
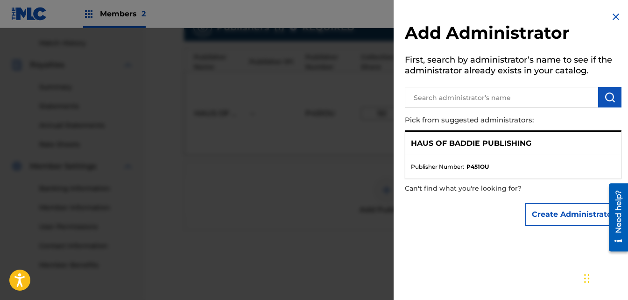
click at [467, 103] on input "text" at bounding box center [501, 97] width 193 height 21
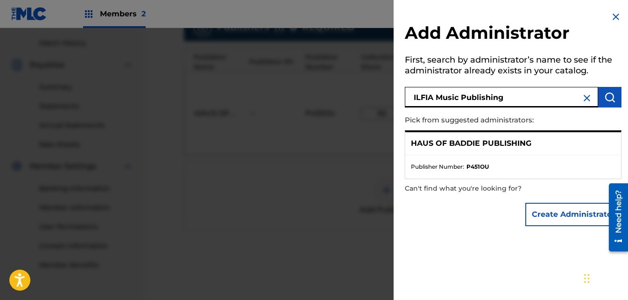
type input "ILFIA Music Publishing"
click at [549, 213] on button "Create Administrator" at bounding box center [573, 213] width 96 height 23
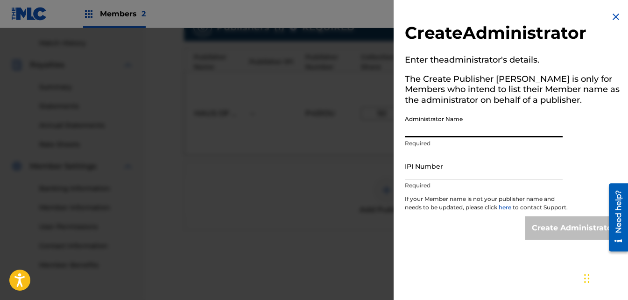
click at [453, 127] on input "Administrator Name" at bounding box center [484, 124] width 158 height 27
type input "ILFIA Music Publishing"
type input "1303120233"
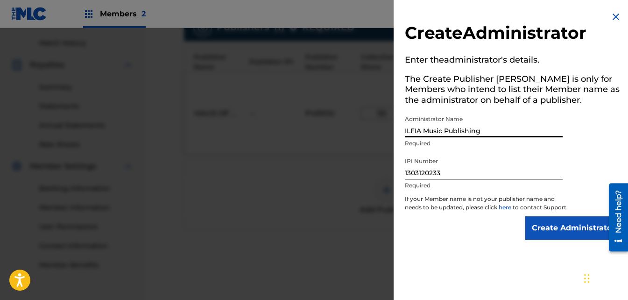
click at [558, 236] on input "Create Administrator" at bounding box center [573, 227] width 96 height 23
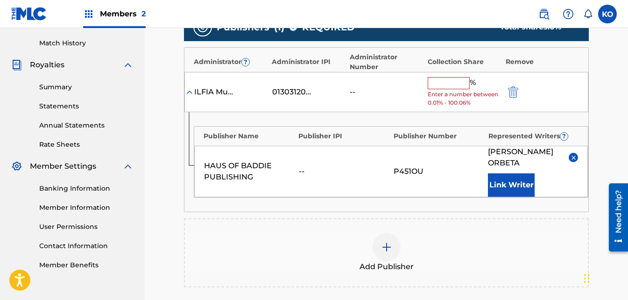
scroll to position [239, 0]
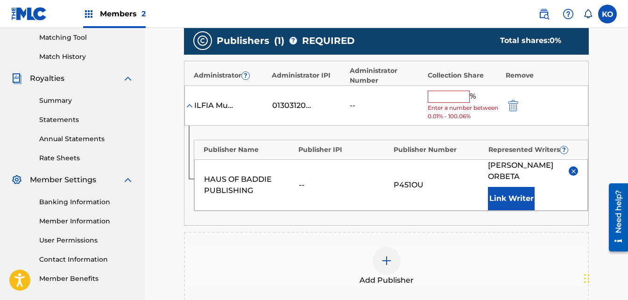
click at [449, 92] on input "text" at bounding box center [448, 97] width 42 height 12
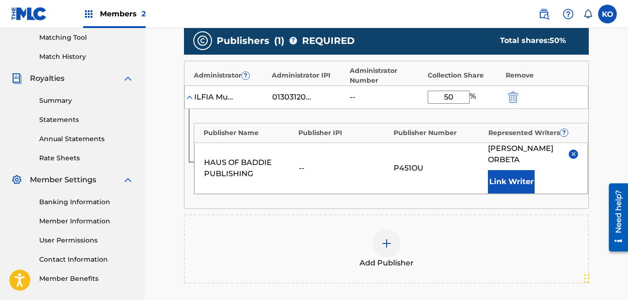
type input "50"
click at [321, 185] on div "HAUS OF BADDIE PUBLISHING -- P451OU [PERSON_NAME] [PERSON_NAME] Link Writer" at bounding box center [390, 167] width 393 height 51
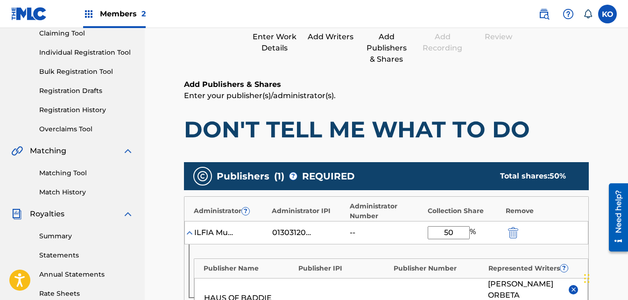
scroll to position [0, 0]
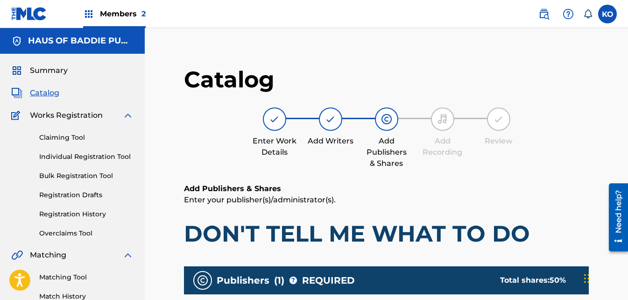
click at [45, 90] on span "Catalog" at bounding box center [44, 92] width 29 height 11
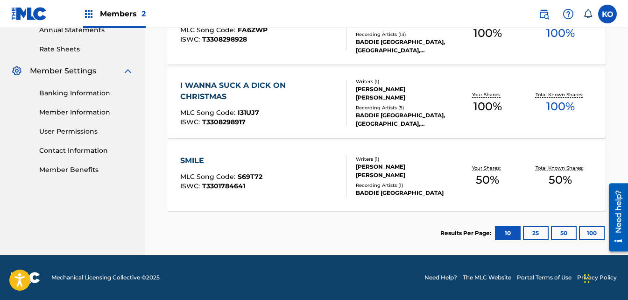
scroll to position [347, 0]
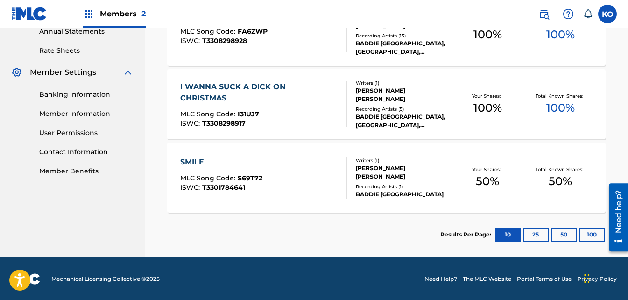
click at [301, 178] on div "SMILE MLC Song Code : S69T72 ISWC : T3301784641" at bounding box center [263, 177] width 167 height 42
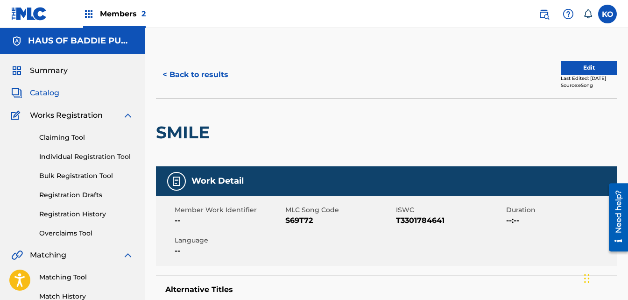
click at [578, 69] on button "Edit" at bounding box center [588, 68] width 56 height 14
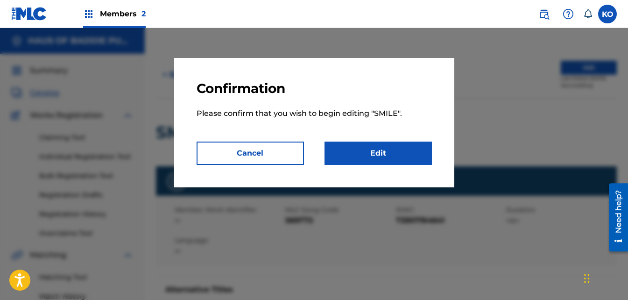
click at [362, 152] on link "Edit" at bounding box center [377, 152] width 107 height 23
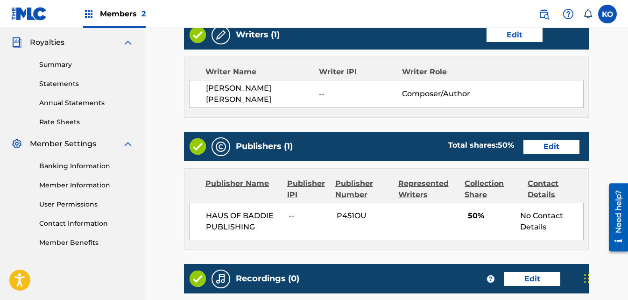
scroll to position [276, 0]
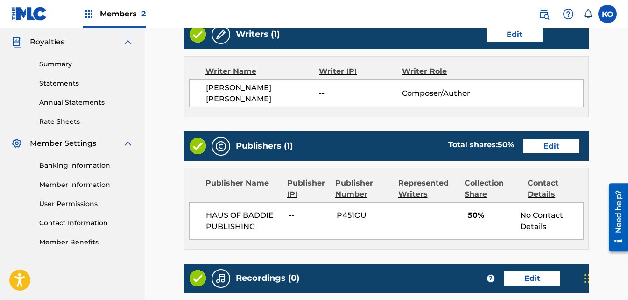
click at [541, 142] on link "Edit" at bounding box center [551, 146] width 56 height 14
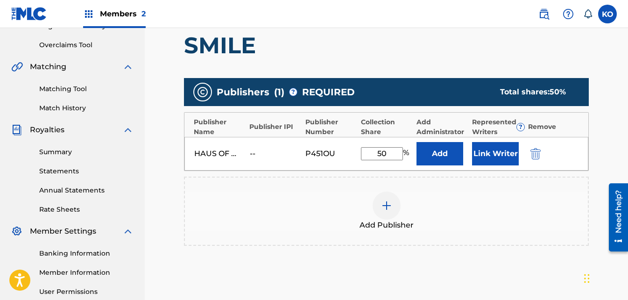
scroll to position [173, 0]
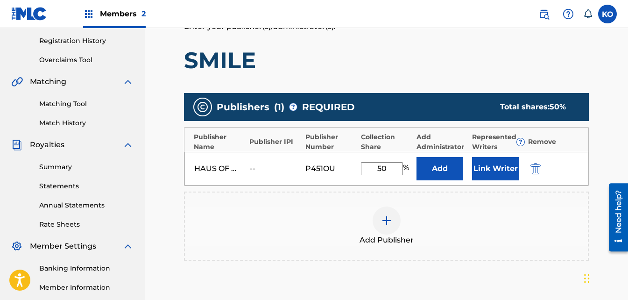
click at [386, 171] on input "50" at bounding box center [382, 168] width 42 height 13
type input "5"
type input "100"
click at [347, 213] on div "Add Publisher" at bounding box center [386, 225] width 403 height 39
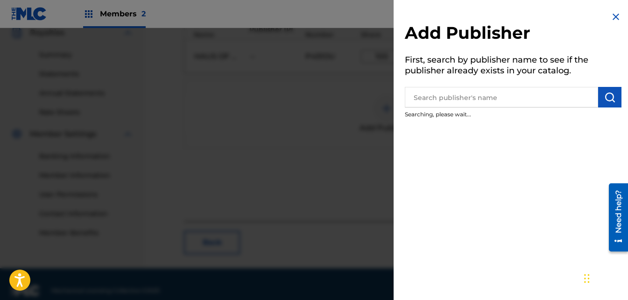
scroll to position [298, 0]
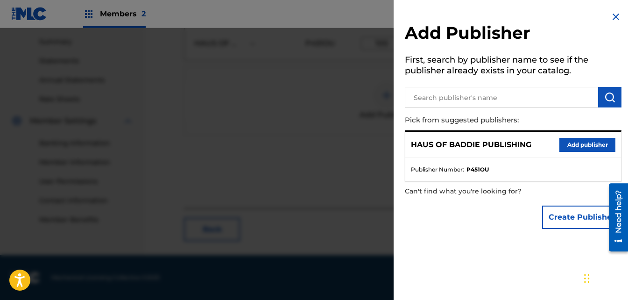
click at [613, 19] on img at bounding box center [615, 16] width 11 height 11
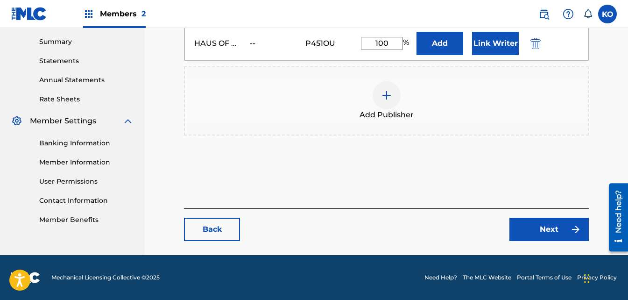
click at [530, 229] on link "Next" at bounding box center [548, 228] width 79 height 23
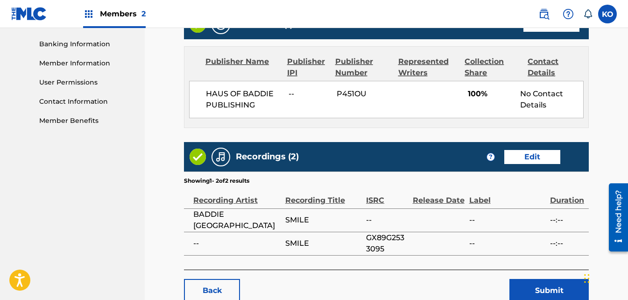
scroll to position [453, 0]
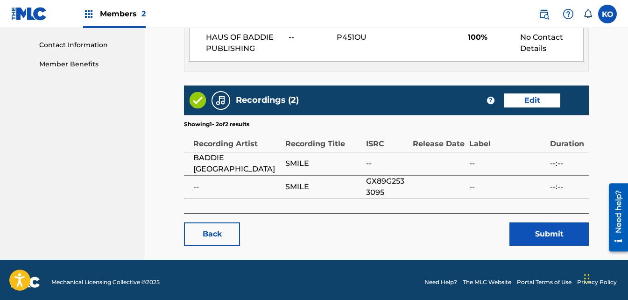
click at [550, 231] on button "Submit" at bounding box center [548, 233] width 79 height 23
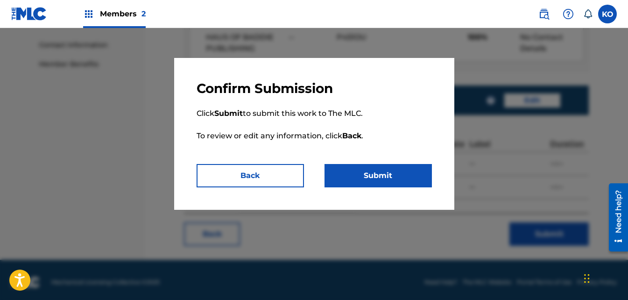
click at [348, 162] on p "Click Submit to submit this work to The MLC. To review or edit any information,…" at bounding box center [313, 130] width 235 height 67
click at [341, 198] on div "Confirm Submission Click Submit to submit this work to The MLC. To review or ed…" at bounding box center [314, 134] width 280 height 152
click at [365, 170] on button "Submit" at bounding box center [377, 175] width 107 height 23
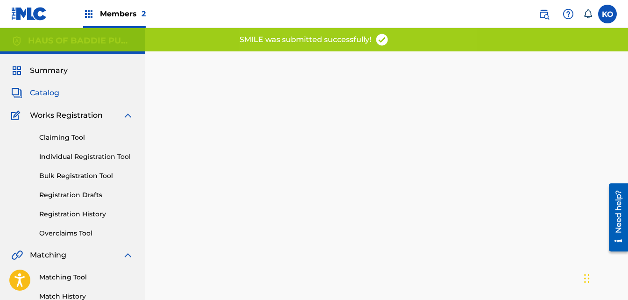
click at [365, 170] on div "Back Done" at bounding box center [386, 201] width 405 height 272
